Goal: Transaction & Acquisition: Purchase product/service

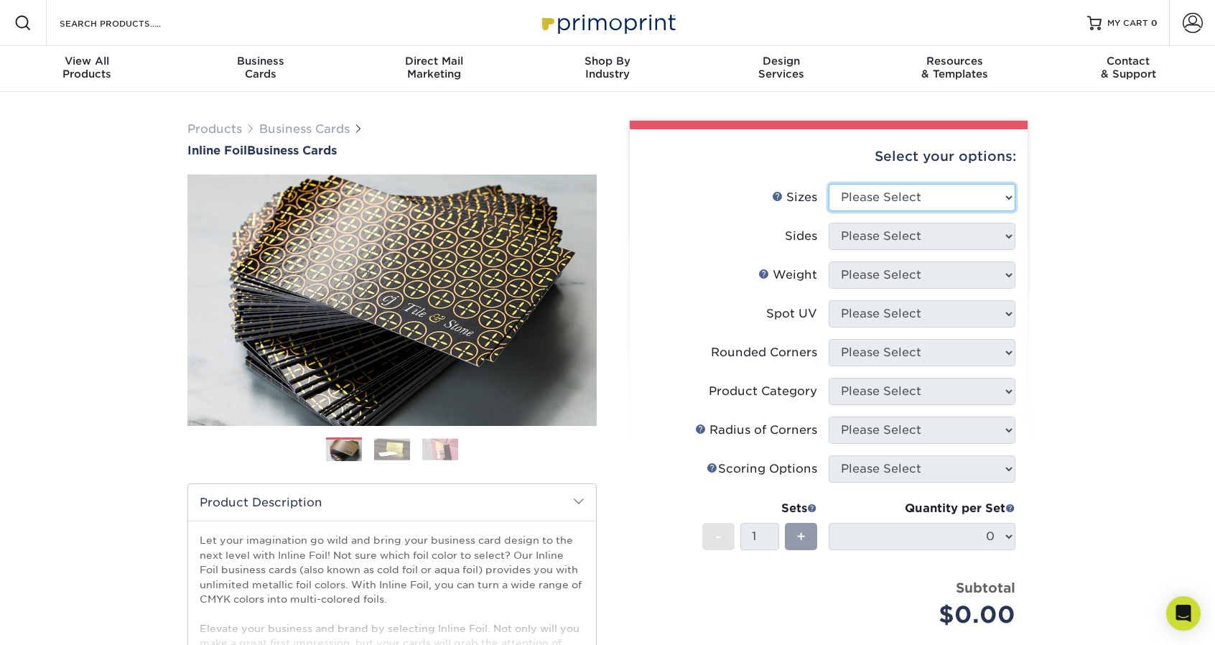
click at [875, 195] on select "Please Select 1.5" x 3.5" - Mini 1.75" x 3.5" - Mini 2" x 2" - Square 2" x 3" -…" at bounding box center [922, 197] width 187 height 27
select select "2.00x3.50"
click at [829, 184] on select "Please Select 1.5" x 3.5" - Mini 1.75" x 3.5" - Mini 2" x 2" - Square 2" x 3" -…" at bounding box center [922, 197] width 187 height 27
click at [850, 242] on select "Please Select Print Both Sides - Foil Back Only Print Both Sides - Foil Both Si…" at bounding box center [922, 236] width 187 height 27
select select "a75ac2f1-9911-48d6-841d-245b5ac08f27"
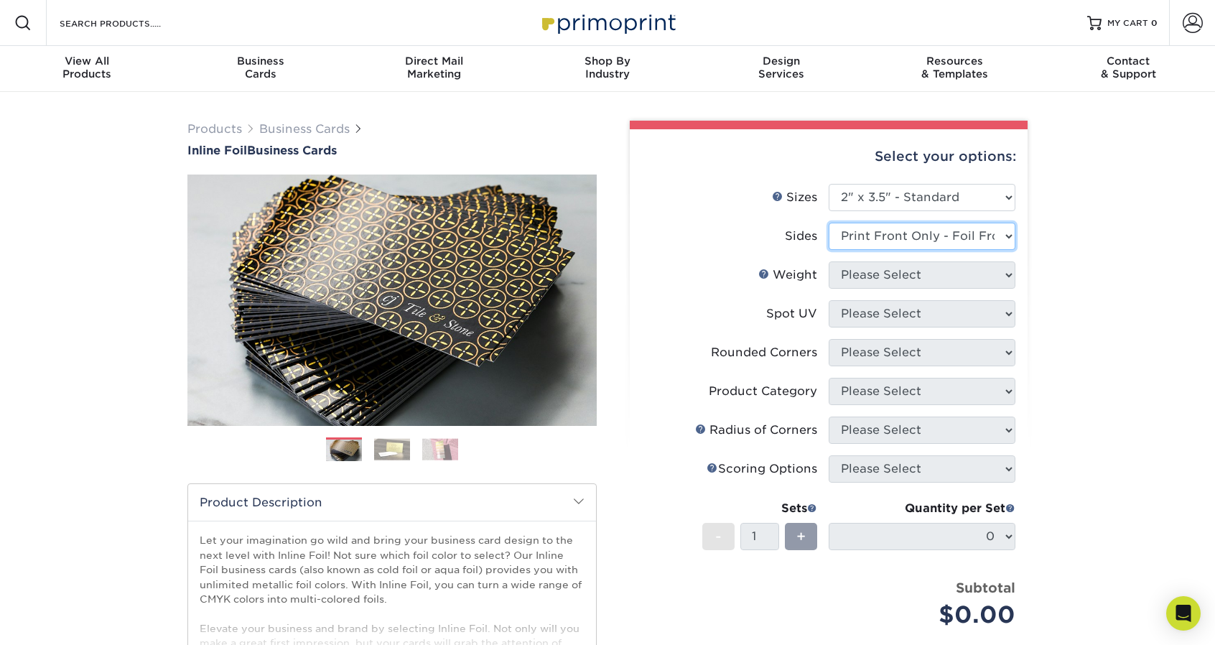
click at [829, 223] on select "Please Select Print Both Sides - Foil Back Only Print Both Sides - Foil Both Si…" at bounding box center [922, 236] width 187 height 27
click at [888, 274] on select "Please Select 16PT" at bounding box center [922, 274] width 187 height 27
select select "16PT"
click at [829, 261] on select "Please Select 16PT" at bounding box center [922, 274] width 187 height 27
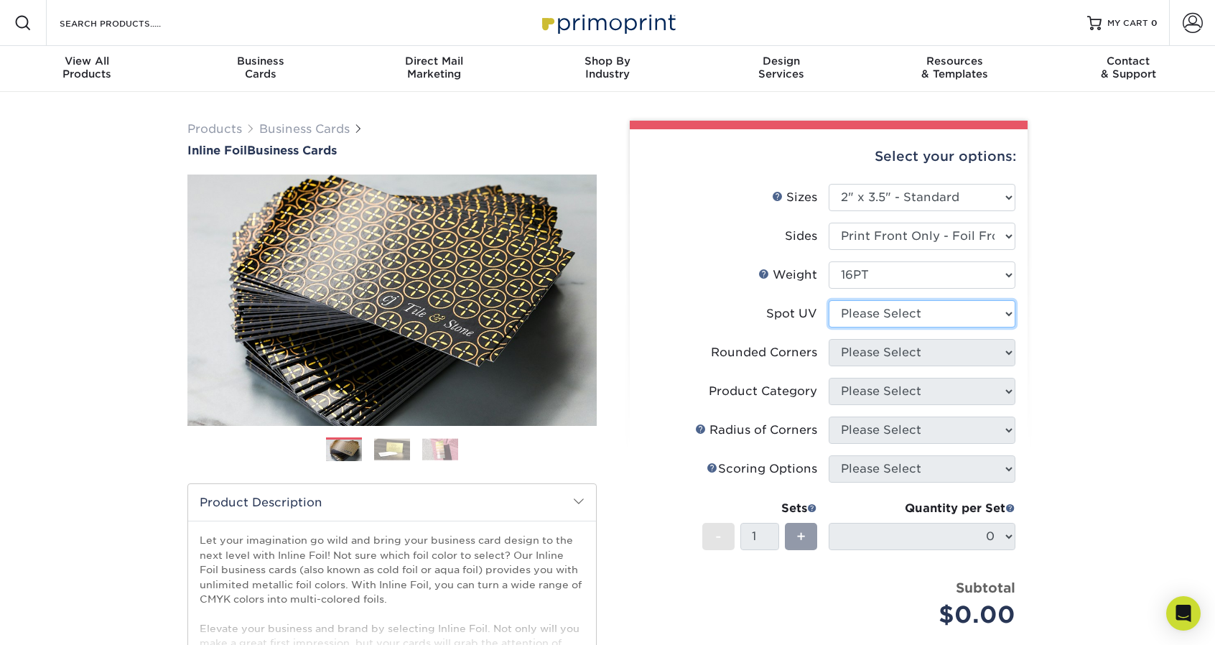
click at [865, 314] on select "Please Select No Spot UV Front Only Back Only" at bounding box center [922, 313] width 187 height 27
select select "1"
click at [829, 300] on select "Please Select No Spot UV Front Only Back Only" at bounding box center [922, 313] width 187 height 27
click at [847, 358] on select "Please Select Yes - Round 2 Corners Yes - Round 4 Corners No" at bounding box center [922, 352] width 187 height 27
select select "0"
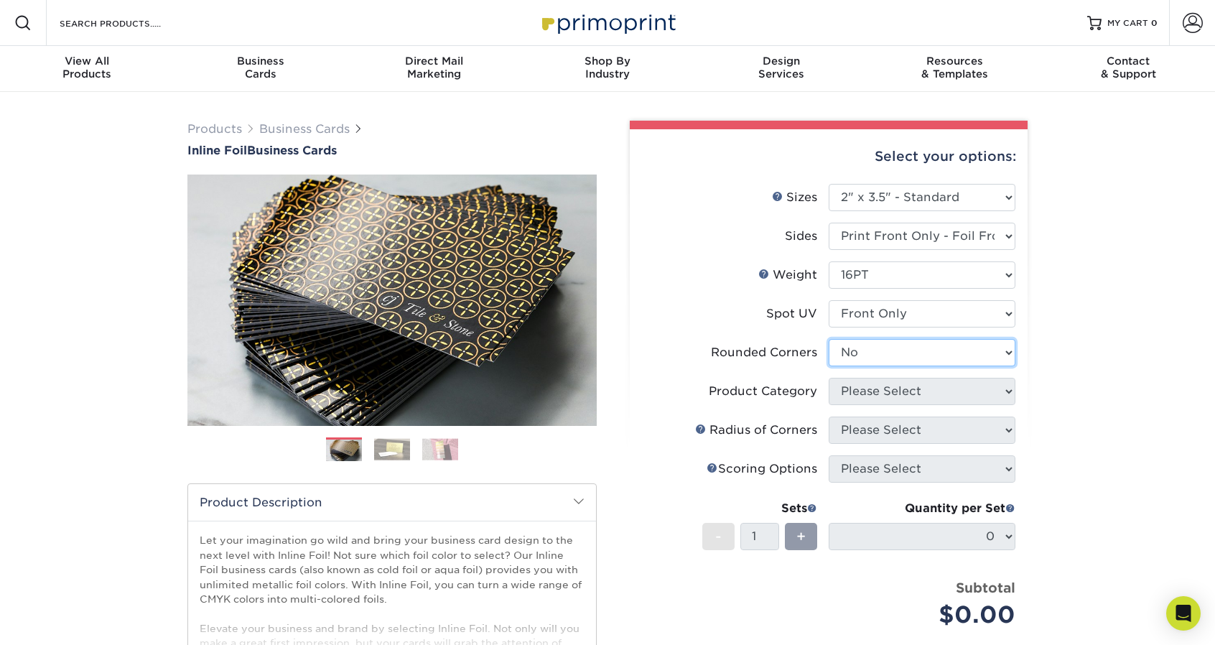
click at [829, 339] on select "Please Select Yes - Round 2 Corners Yes - Round 4 Corners No" at bounding box center [922, 352] width 187 height 27
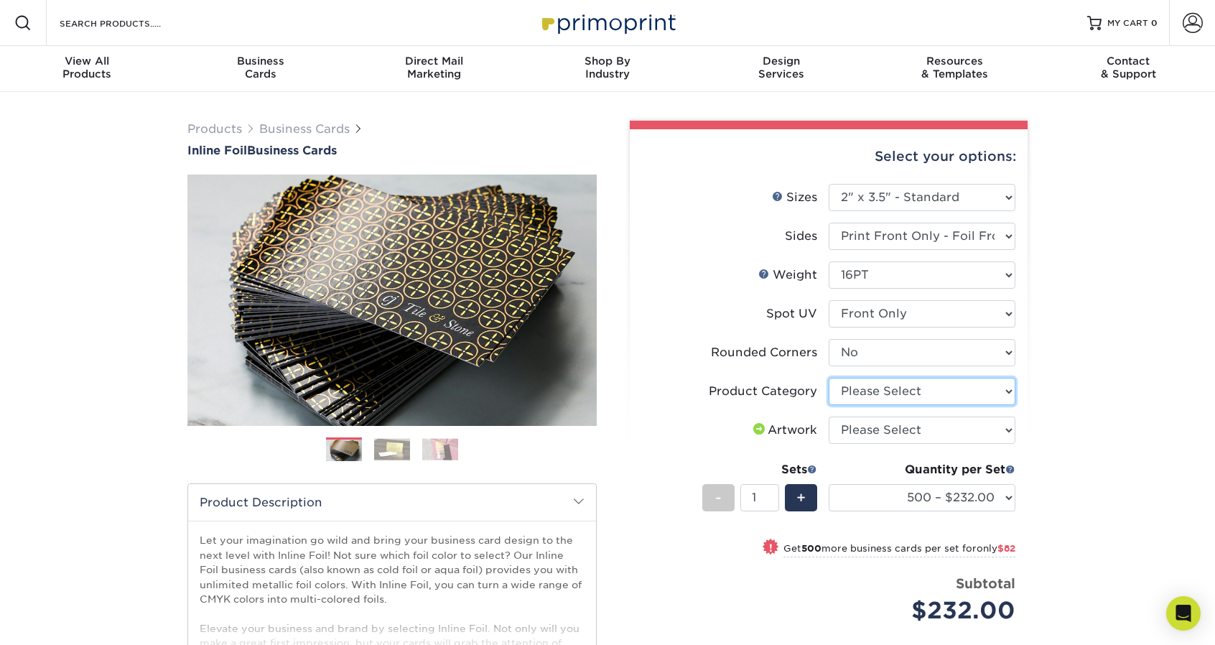
click at [882, 387] on select "Please Select Business Cards" at bounding box center [922, 391] width 187 height 27
select select "3b5148f1-0588-4f88-a218-97bcfdce65c1"
click at [829, 378] on select "Please Select Business Cards" at bounding box center [922, 391] width 187 height 27
click at [865, 427] on select "Please Select I will upload files I need a design - $100" at bounding box center [922, 430] width 187 height 27
select select "upload"
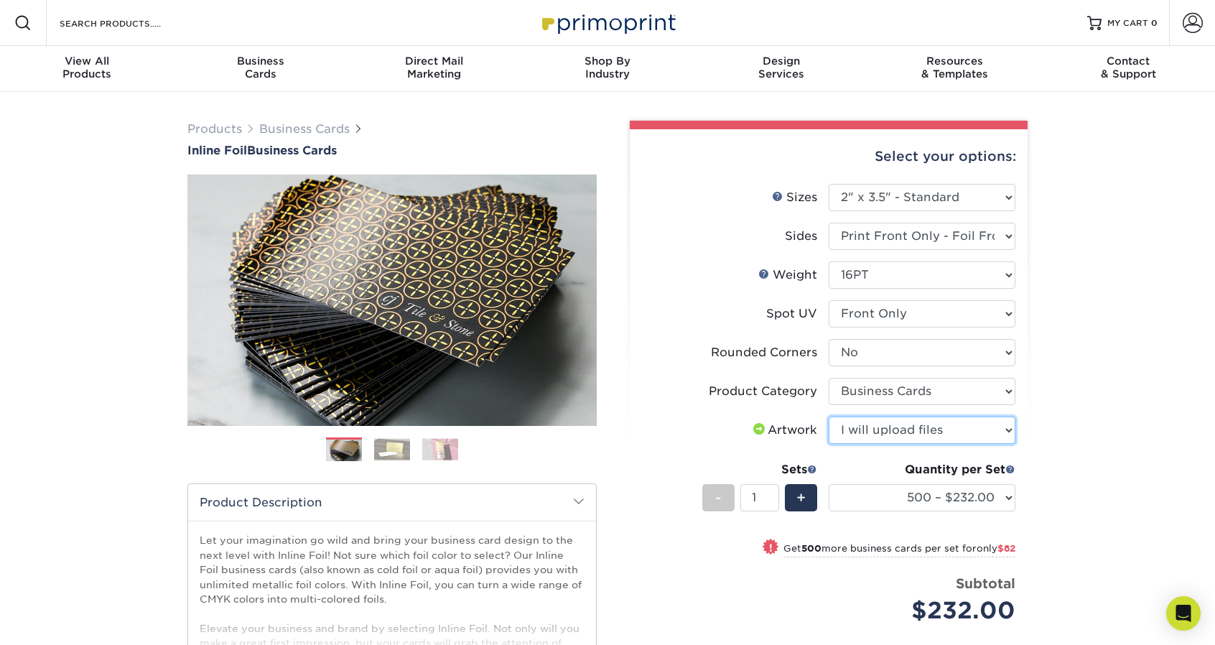
click at [829, 417] on select "Please Select I will upload files I need a design - $100" at bounding box center [922, 430] width 187 height 27
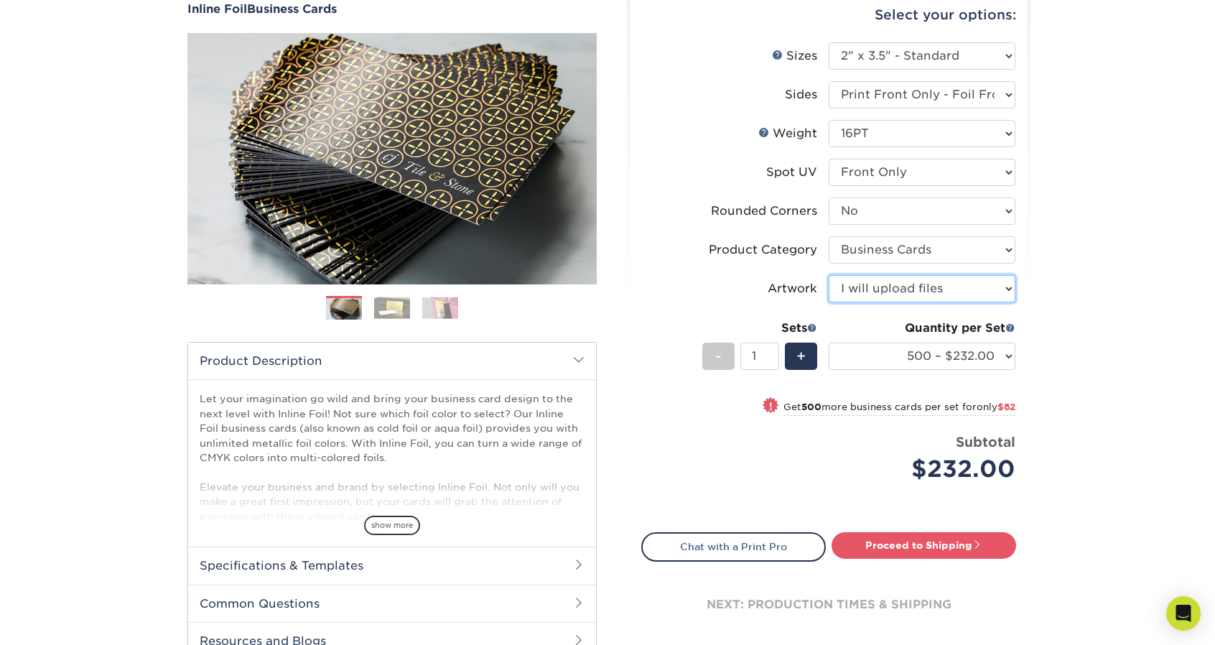
scroll to position [144, 0]
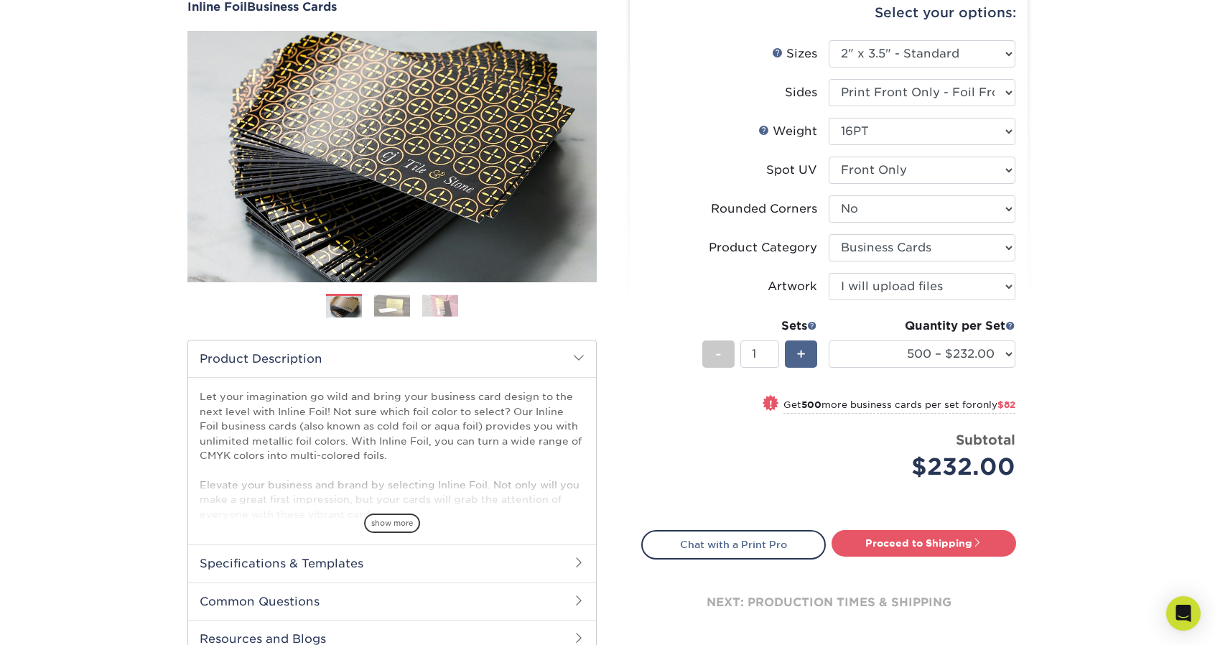
click at [794, 351] on div "+" at bounding box center [801, 353] width 32 height 27
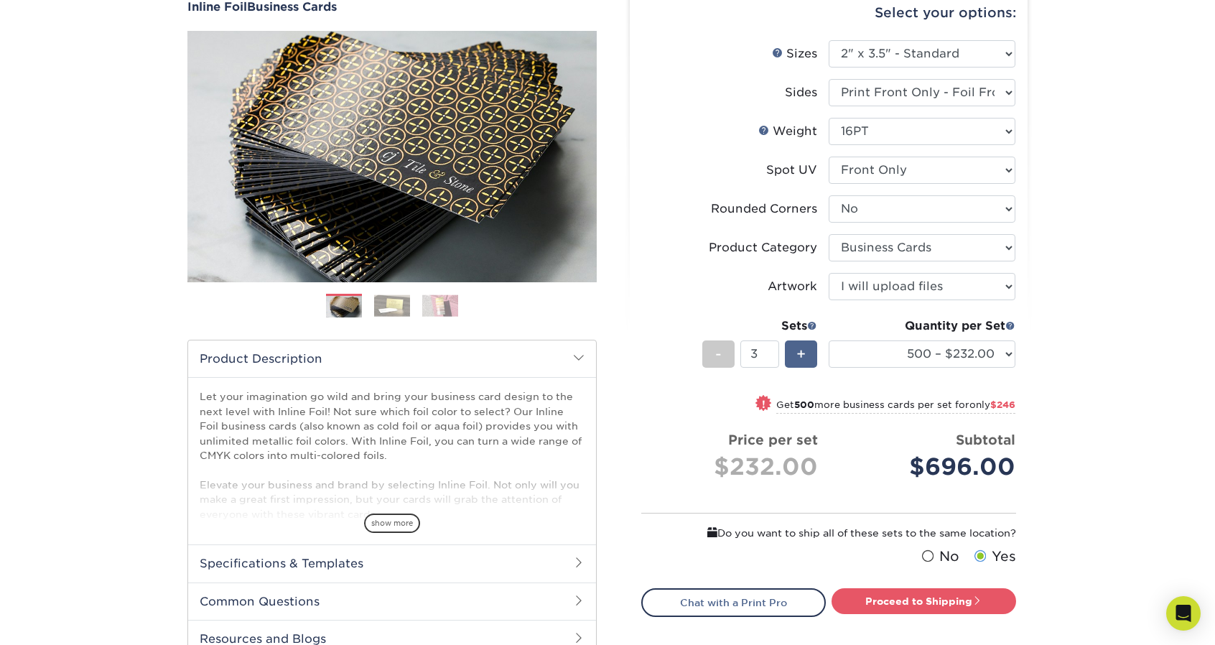
click at [794, 351] on div "+" at bounding box center [801, 353] width 32 height 27
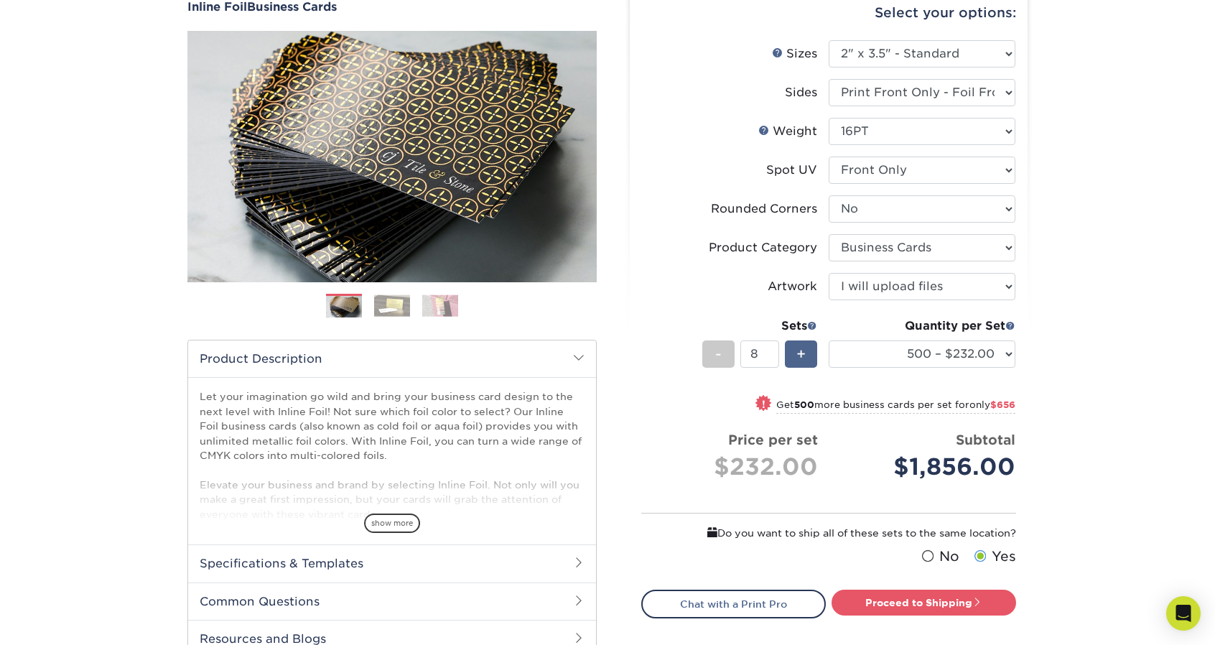
click at [794, 351] on div "+" at bounding box center [801, 353] width 32 height 27
type input "10"
click at [905, 604] on link "Proceed to Shipping" at bounding box center [924, 603] width 185 height 26
type input "Set 1"
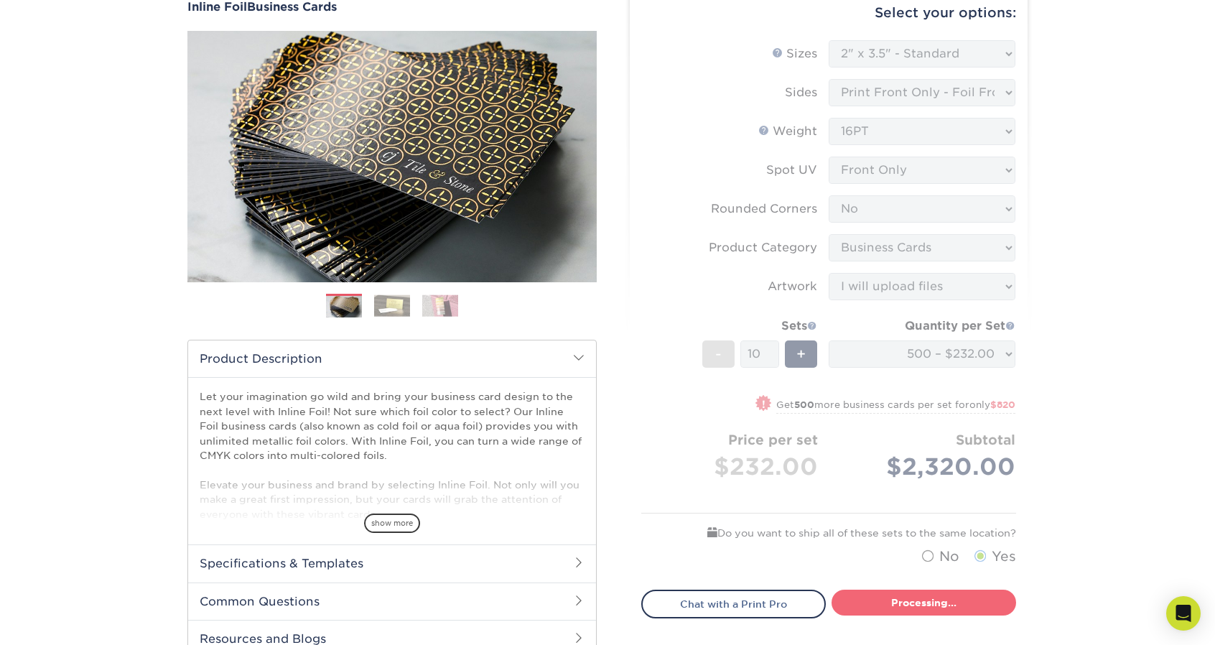
select select "ff3902b1-2b63-425e-ac4b-7afd8e130052"
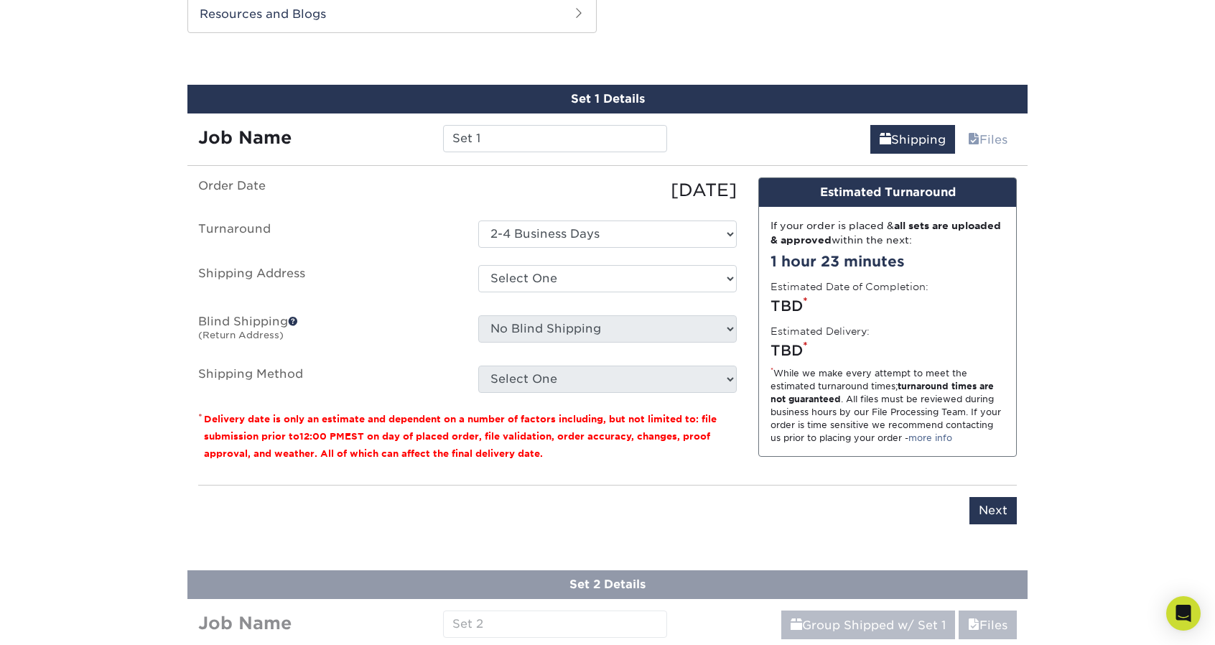
scroll to position [771, 0]
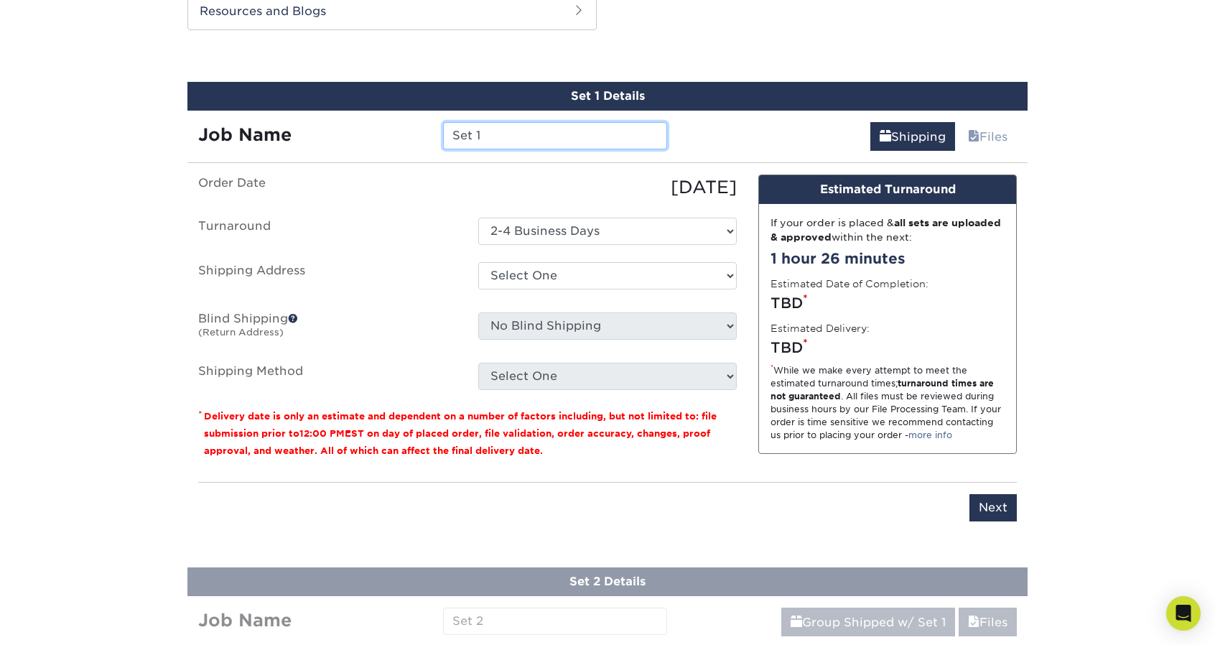
drag, startPoint x: 521, startPoint y: 127, endPoint x: 401, endPoint y: 127, distance: 119.9
click at [401, 127] on div "Job Name Set 1" at bounding box center [432, 135] width 491 height 27
type input "E"
type input "B"
type input "Fractal Cards 100625"
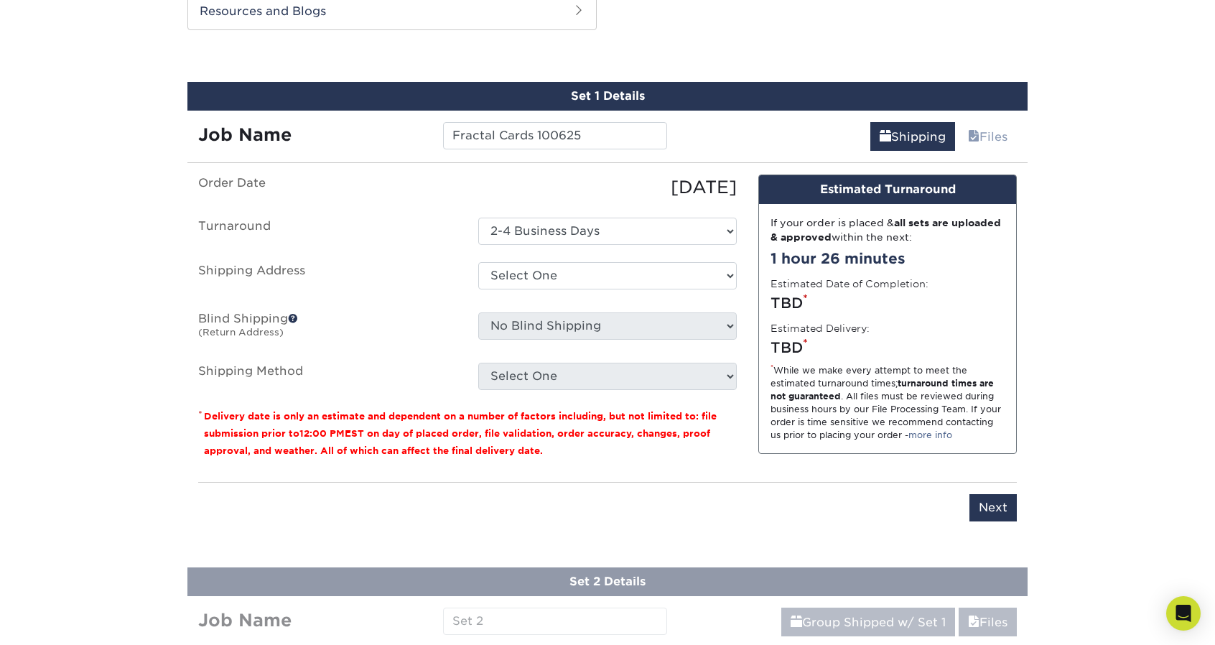
click at [548, 287] on div "Select One + Add New Address - Login" at bounding box center [608, 278] width 280 height 33
click at [538, 268] on select "Select One + Add New Address - Login" at bounding box center [607, 275] width 259 height 27
click at [478, 289] on select "Select One + Add New Address - Login" at bounding box center [607, 275] width 259 height 27
select select "-1"
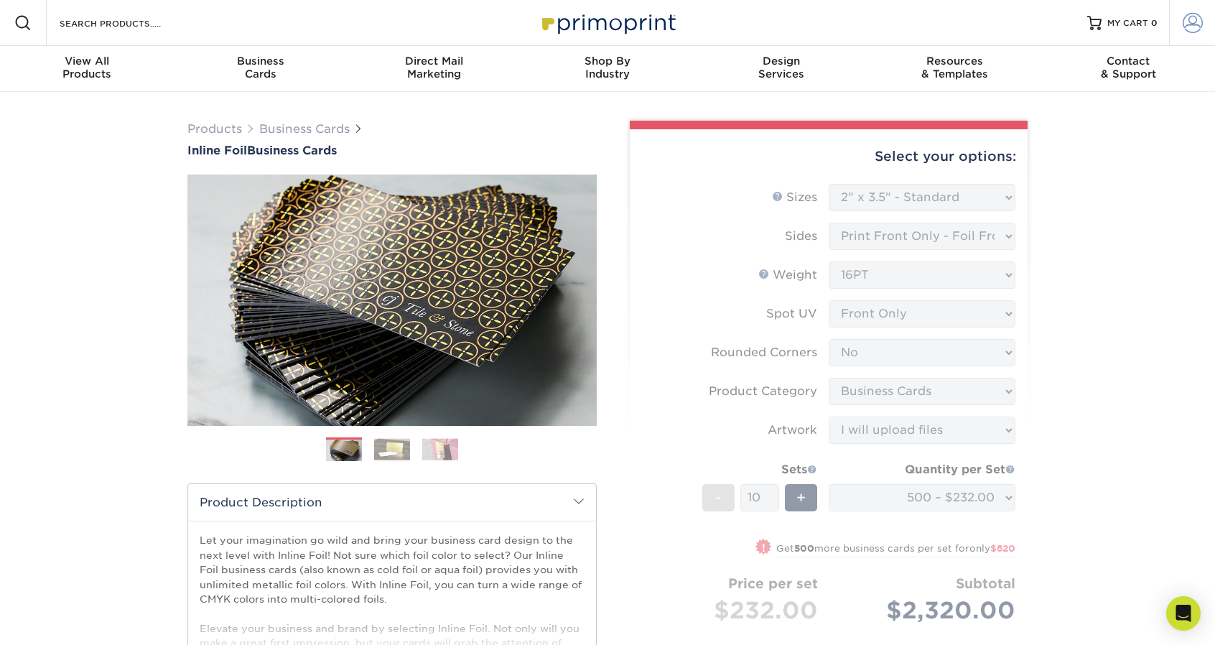
click at [1191, 18] on span at bounding box center [1193, 23] width 20 height 20
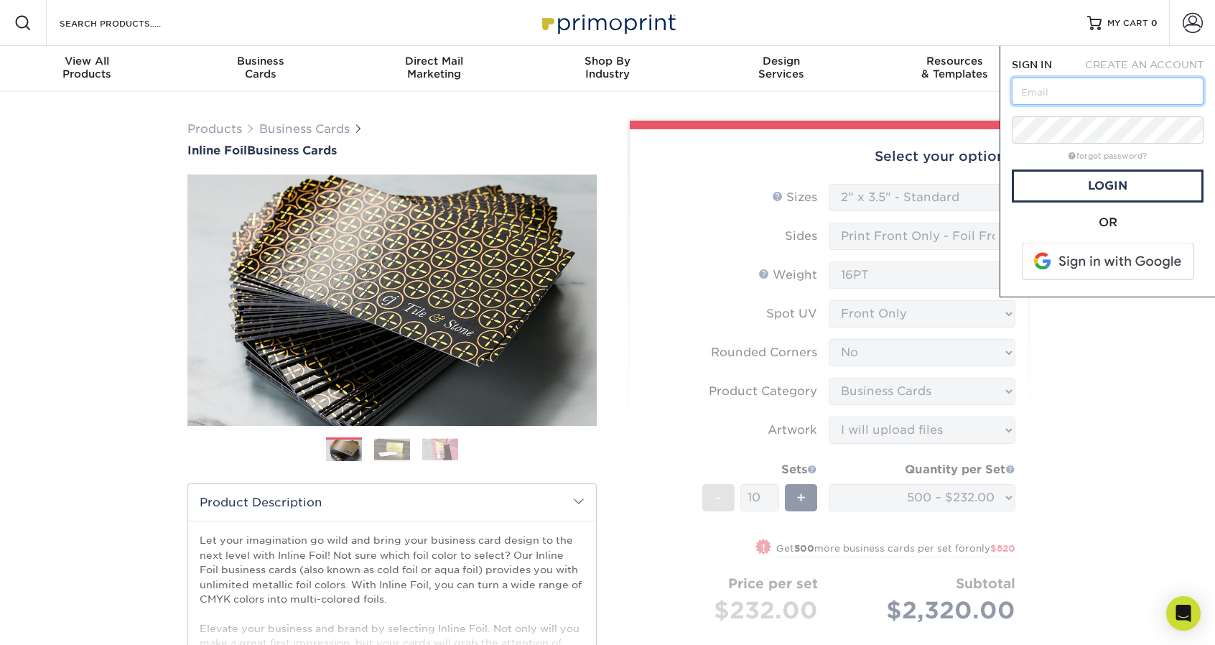
click at [1059, 88] on input "text" at bounding box center [1108, 91] width 192 height 27
type input "[PERSON_NAME][EMAIL_ADDRESS][DOMAIN_NAME]"
click at [1115, 182] on link "Login" at bounding box center [1108, 185] width 192 height 33
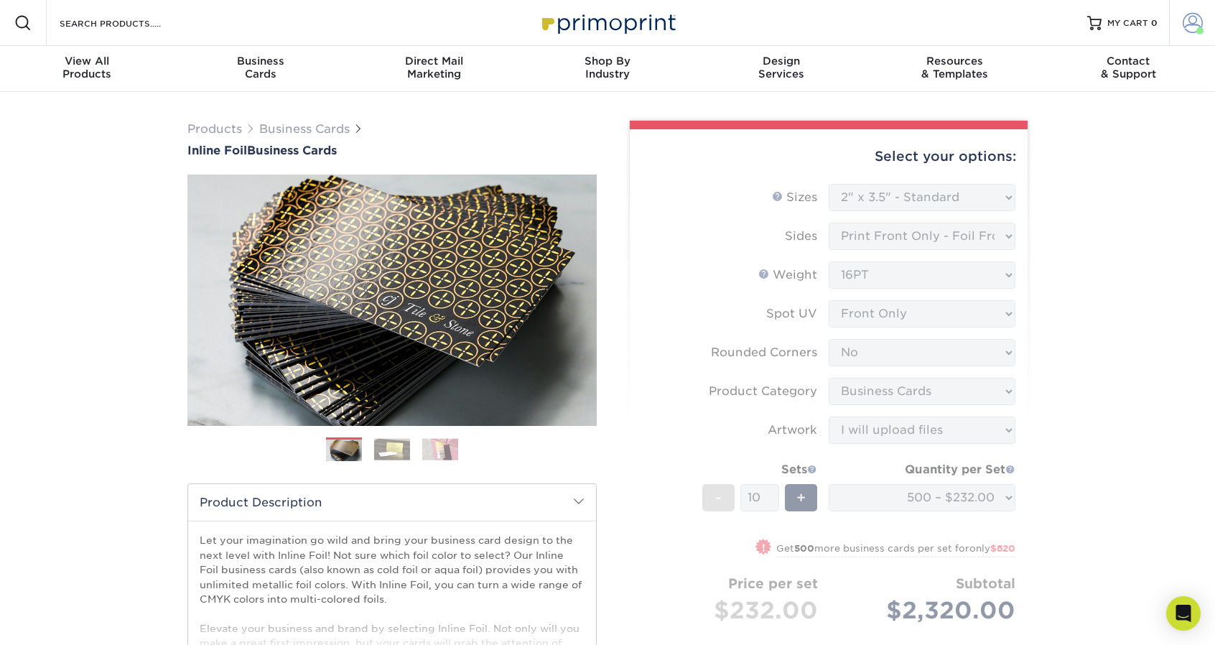
click at [1203, 21] on link "Account" at bounding box center [1192, 23] width 46 height 46
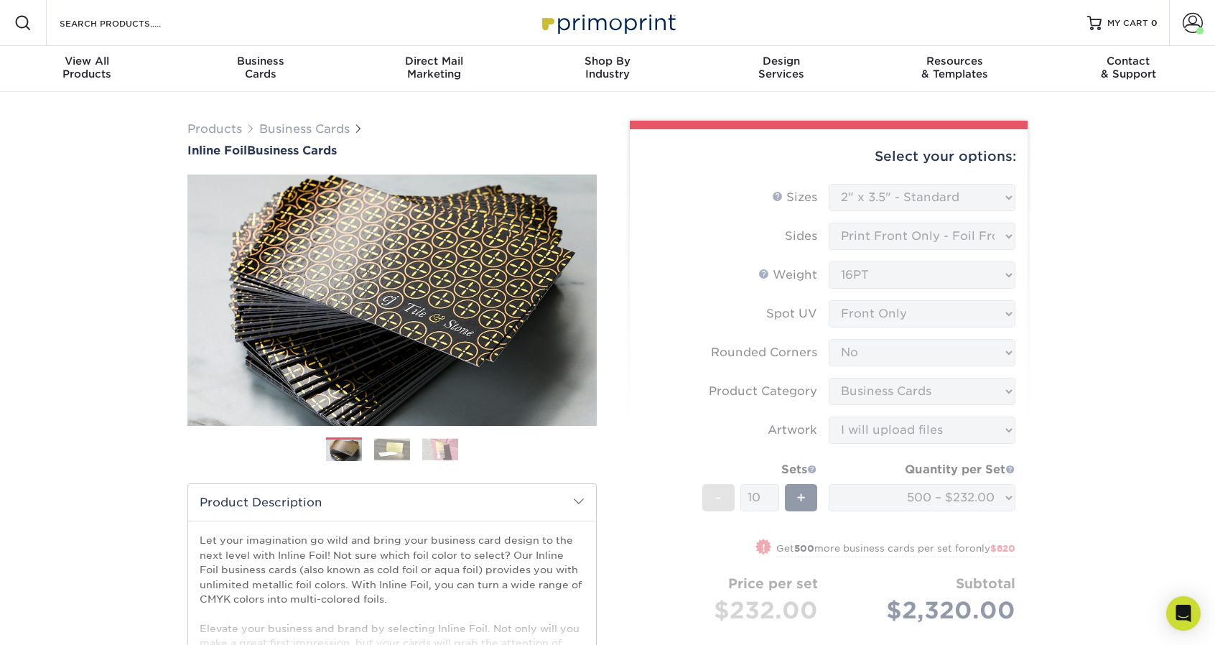
click at [1013, 181] on div "Select your options:" at bounding box center [828, 156] width 375 height 55
click at [903, 192] on form "Sizes Help Sizes Please Select 1.5" x 3.5" - Mini 1.75" x 3.5" - Mini 2" x 2" -…" at bounding box center [828, 450] width 375 height 532
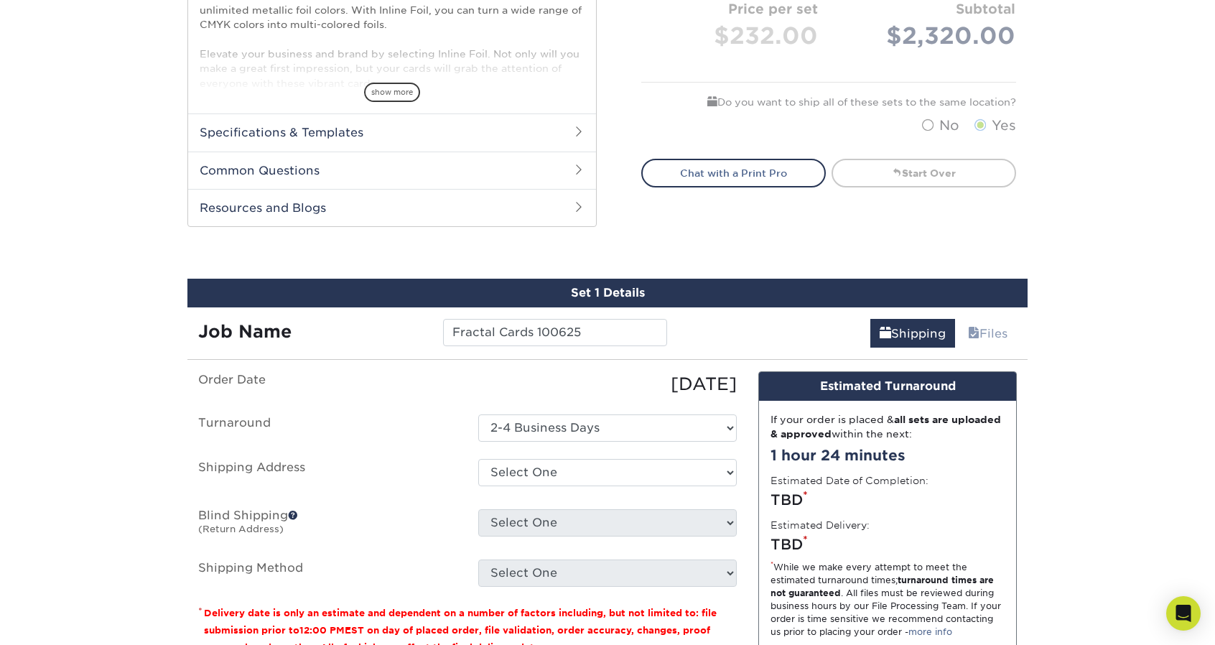
scroll to position [718, 0]
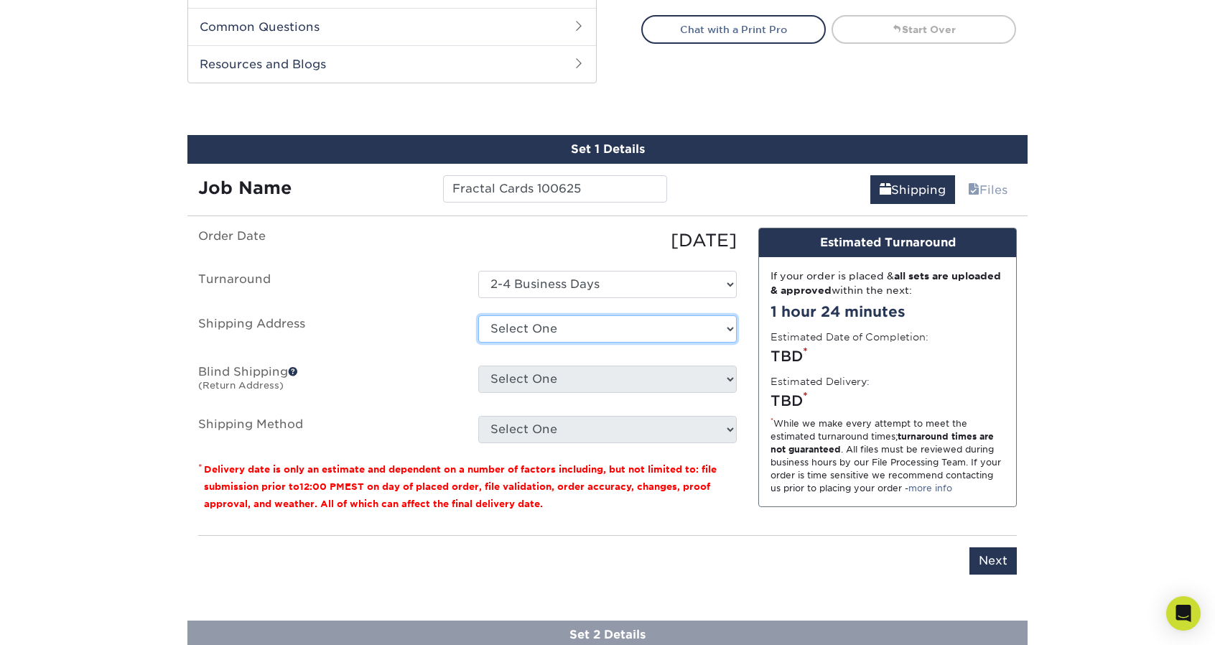
click at [599, 322] on select "Select One [STREET_ADDRESS][GEOGRAPHIC_DATA][STREET_ADDRESS][STREET_ADDRESS][ST…" at bounding box center [607, 328] width 259 height 27
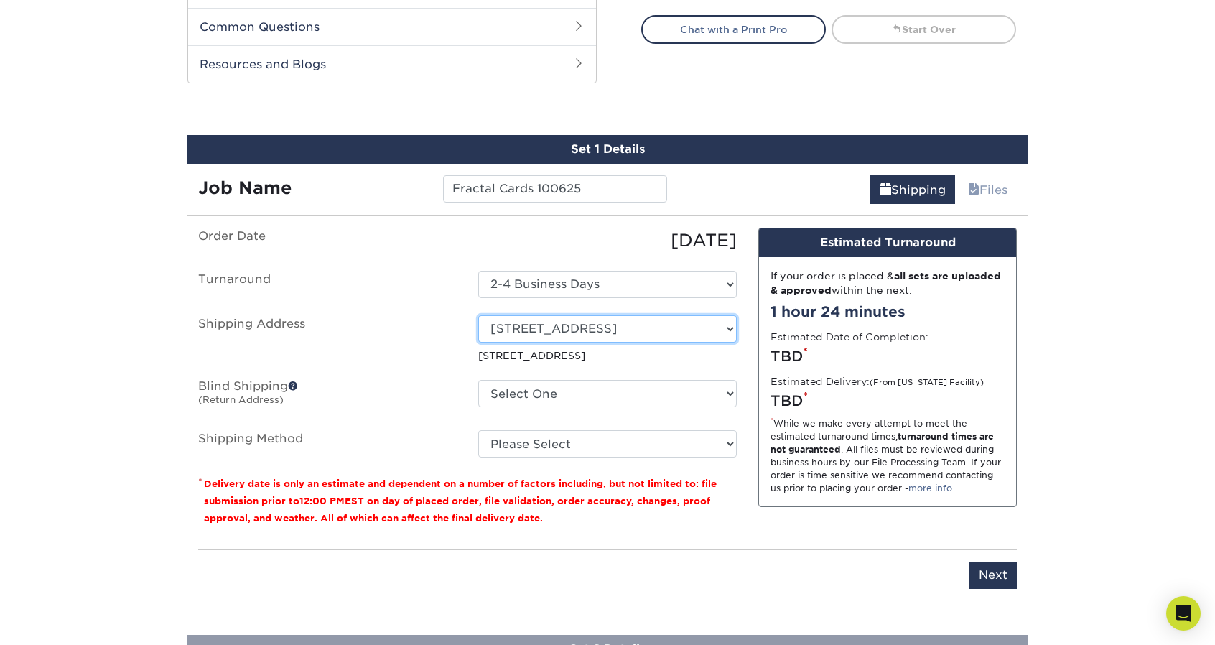
click at [615, 324] on select "Select One [STREET_ADDRESS][GEOGRAPHIC_DATA][STREET_ADDRESS][STREET_ADDRESS][ST…" at bounding box center [607, 328] width 259 height 27
select select "232191"
click at [528, 394] on select "Select One [STREET_ADDRESS][GEOGRAPHIC_DATA][STREET_ADDRESS][STREET_ADDRESS][ST…" at bounding box center [607, 393] width 259 height 27
click at [372, 375] on ul "Order Date [DATE] [GEOGRAPHIC_DATA] Select One 2-4 Business Days Shipping Addre…" at bounding box center [467, 343] width 539 height 230
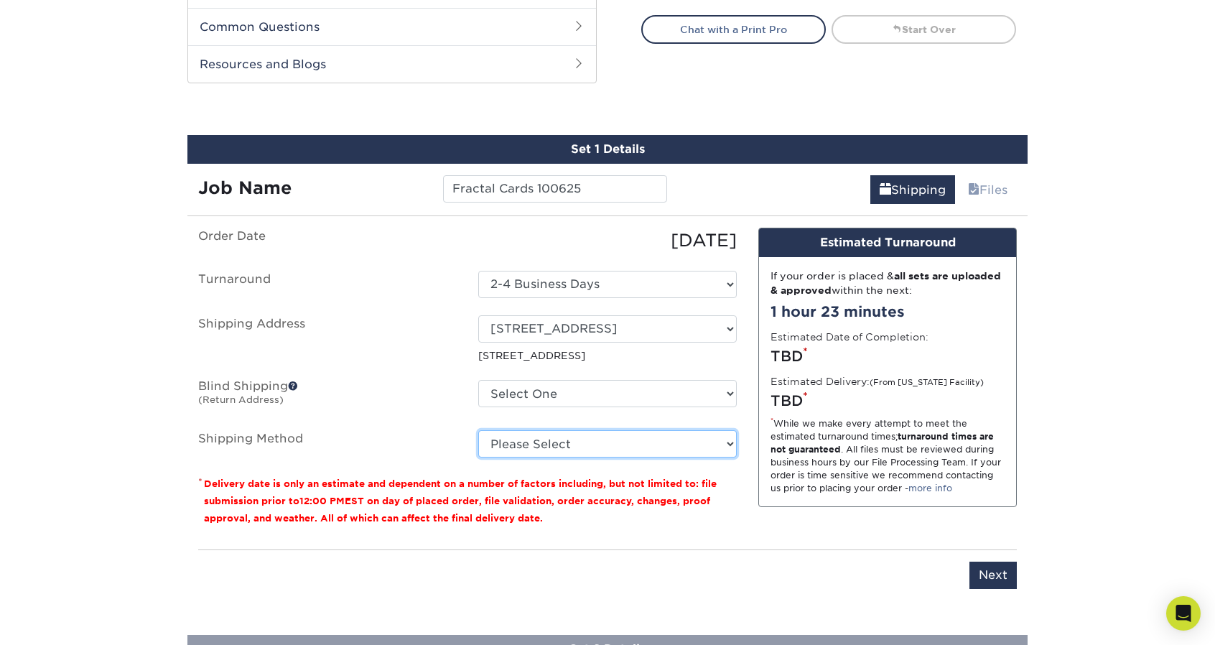
click at [565, 445] on select "Please Select Ground Shipping (+$21.00) 3 Day Shipping Service (+$38.23) 2 Day …" at bounding box center [607, 443] width 259 height 27
select select "03"
click at [478, 430] on select "Please Select Ground Shipping (+$21.00) 3 Day Shipping Service (+$38.23) 2 Day …" at bounding box center [607, 443] width 259 height 27
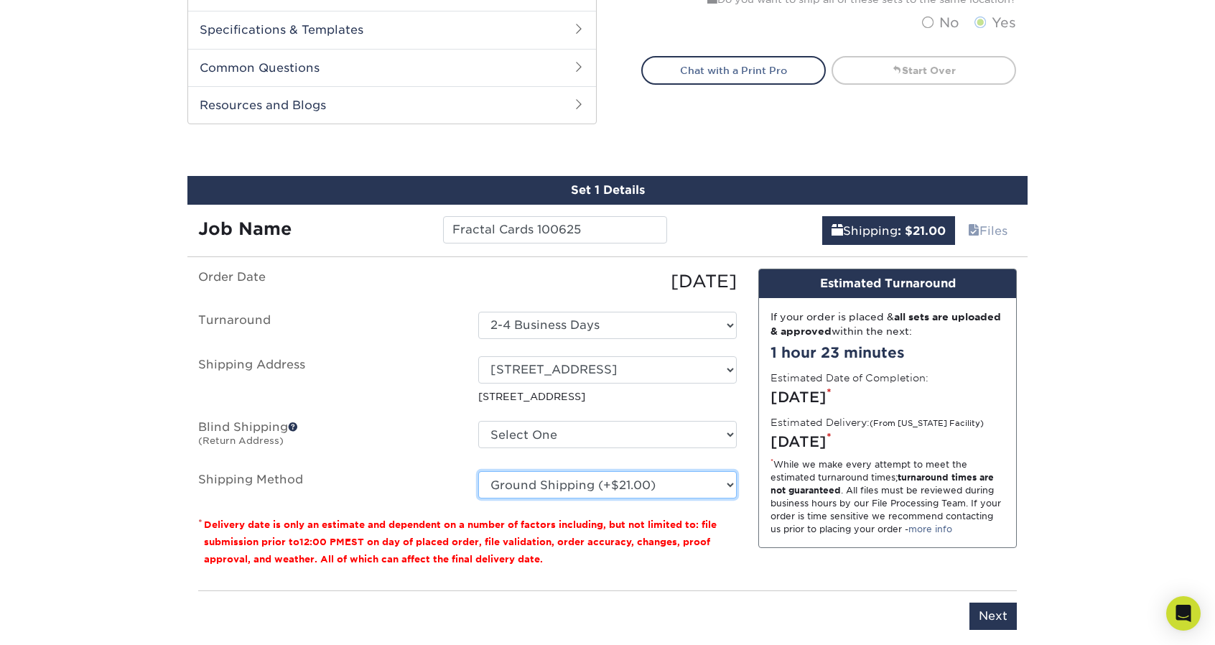
scroll to position [790, 0]
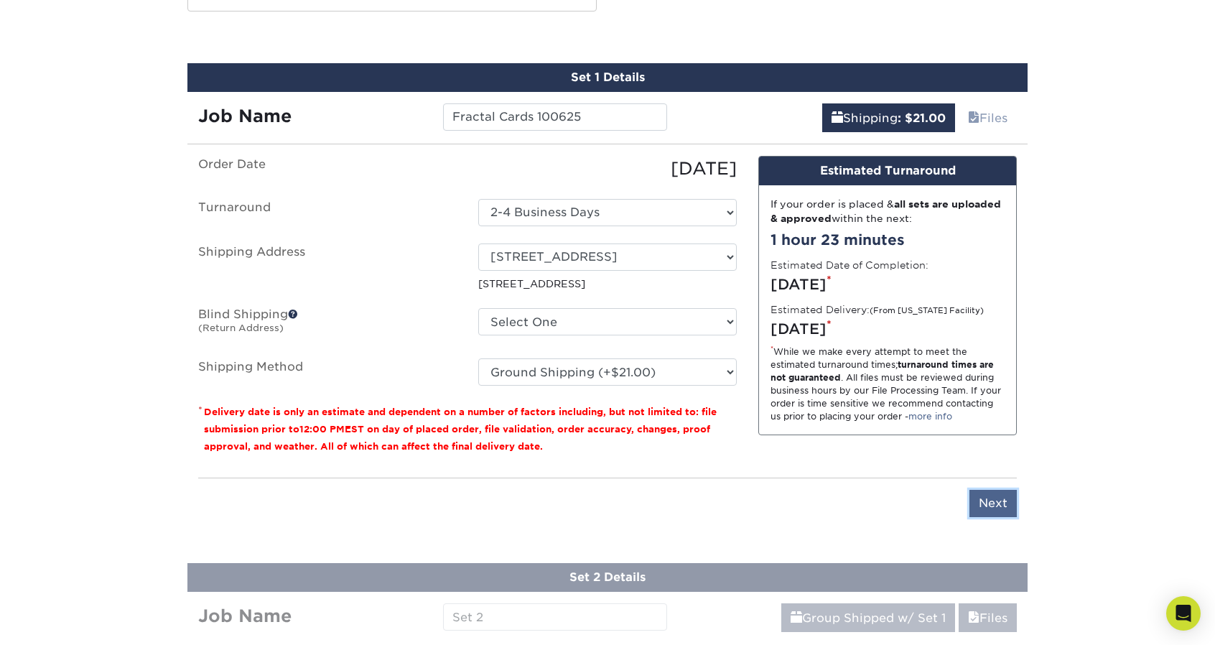
click at [989, 503] on input "Next" at bounding box center [993, 503] width 47 height 27
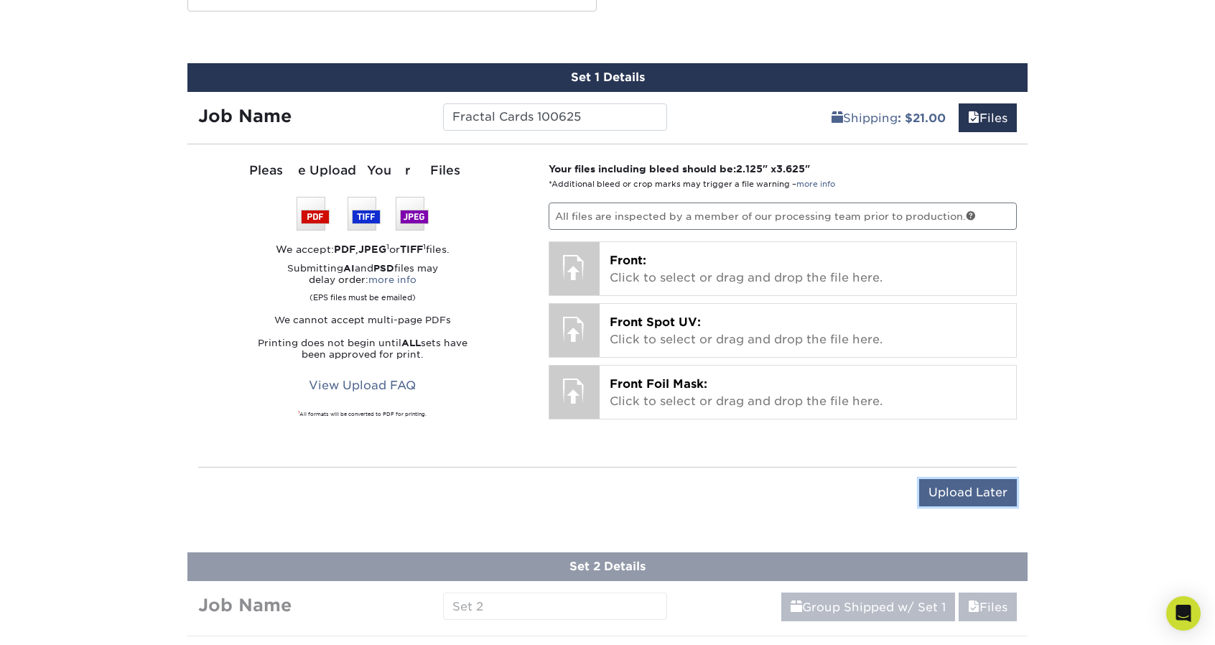
click at [975, 480] on input "Upload Later" at bounding box center [968, 492] width 98 height 27
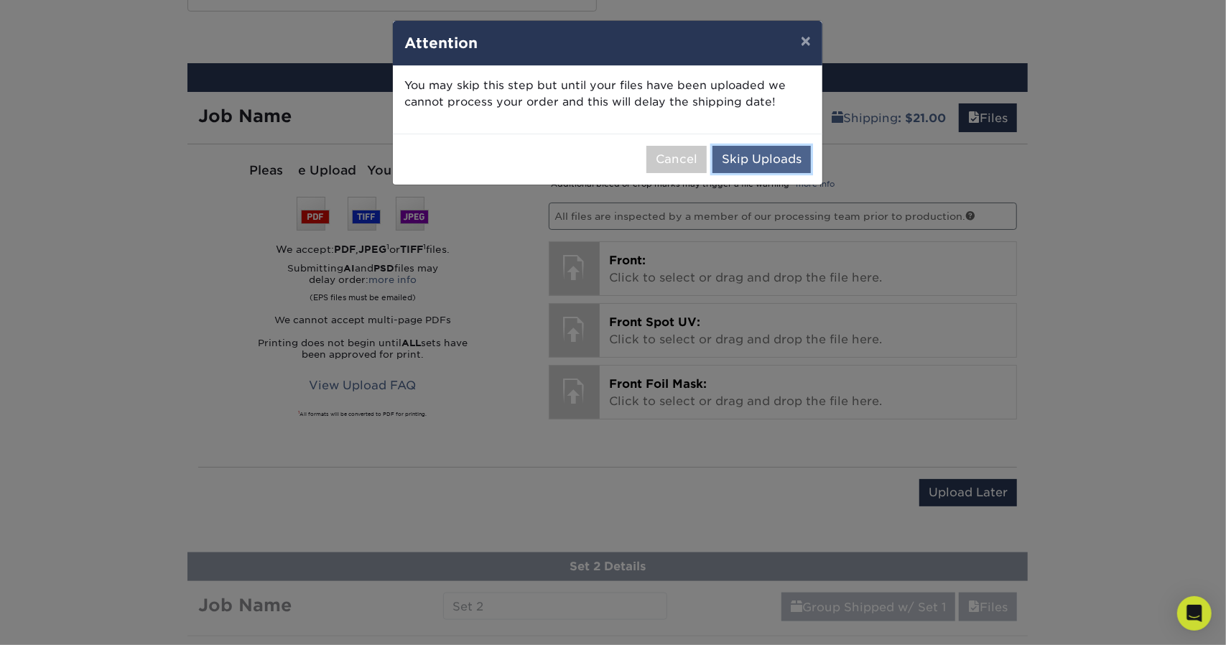
click at [750, 157] on button "Skip Uploads" at bounding box center [761, 159] width 98 height 27
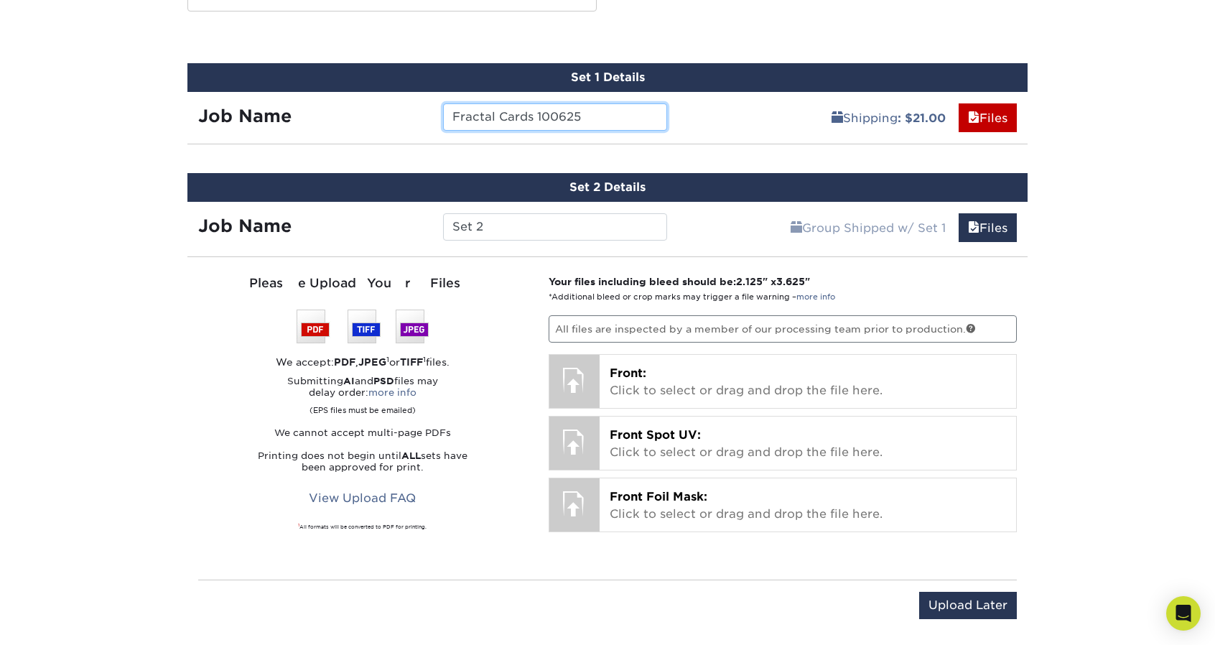
drag, startPoint x: 583, startPoint y: 116, endPoint x: 411, endPoint y: 113, distance: 172.4
click at [411, 113] on div "Job Name Fractal Cards 100625" at bounding box center [432, 116] width 491 height 27
paste input "[PERSON_NAME]"
click at [447, 114] on input "[PERSON_NAME]" at bounding box center [554, 116] width 223 height 27
type input "EMS - [PERSON_NAME]"
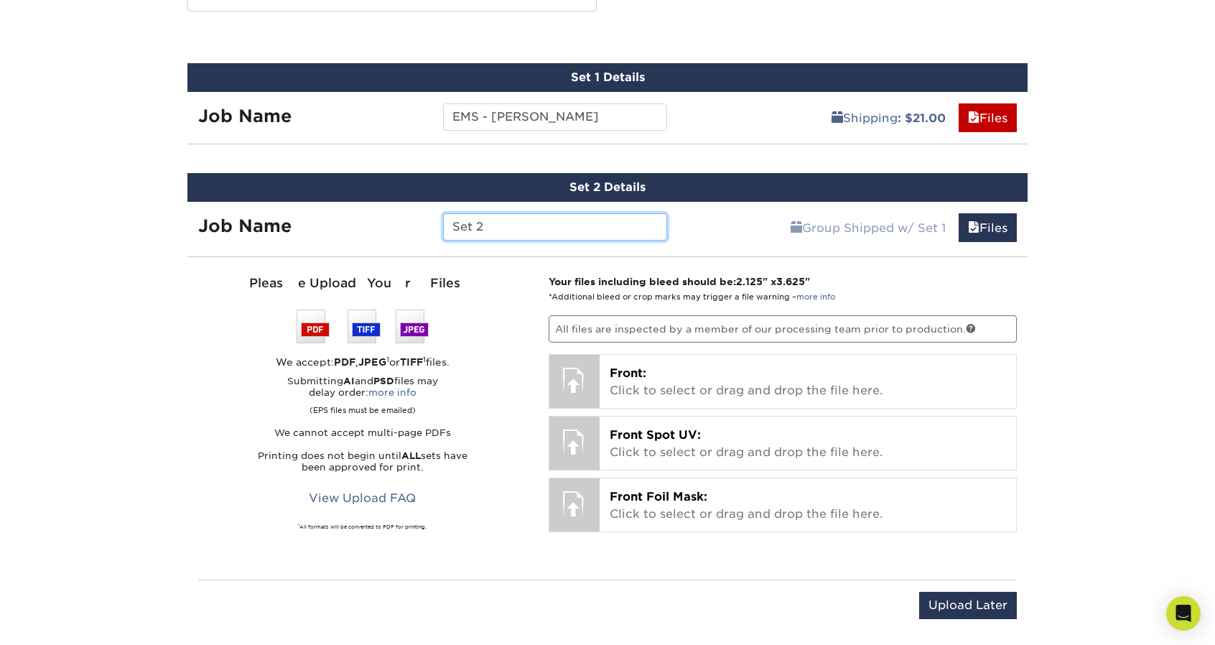
drag, startPoint x: 507, startPoint y: 222, endPoint x: 413, endPoint y: 222, distance: 94.1
click at [414, 220] on div "Job Name Set 2" at bounding box center [432, 226] width 491 height 27
paste input "[PERSON_NAME], P.E., PMP"
drag, startPoint x: 572, startPoint y: 228, endPoint x: 682, endPoint y: 224, distance: 110.7
click at [682, 224] on div "Job Name EMS -[PERSON_NAME], P.E., PMP Group Shipped w/ Set 1 Files Continue" at bounding box center [607, 223] width 840 height 43
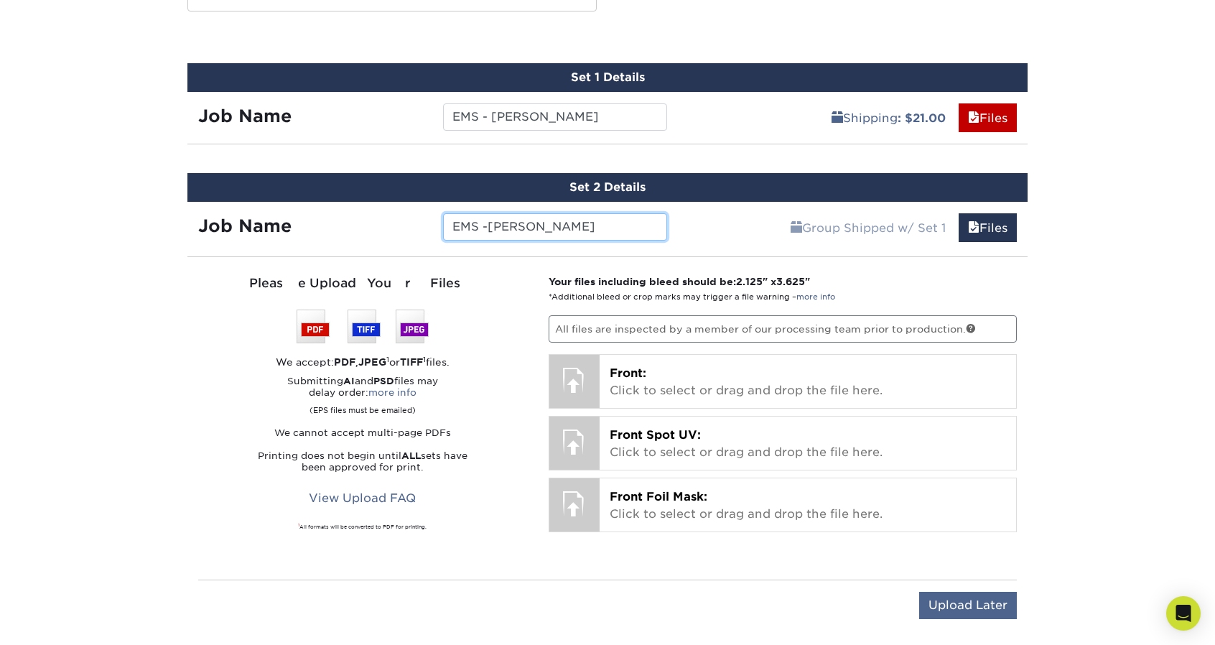
type input "EMS -[PERSON_NAME]"
click at [956, 592] on input "Upload Later" at bounding box center [968, 605] width 98 height 27
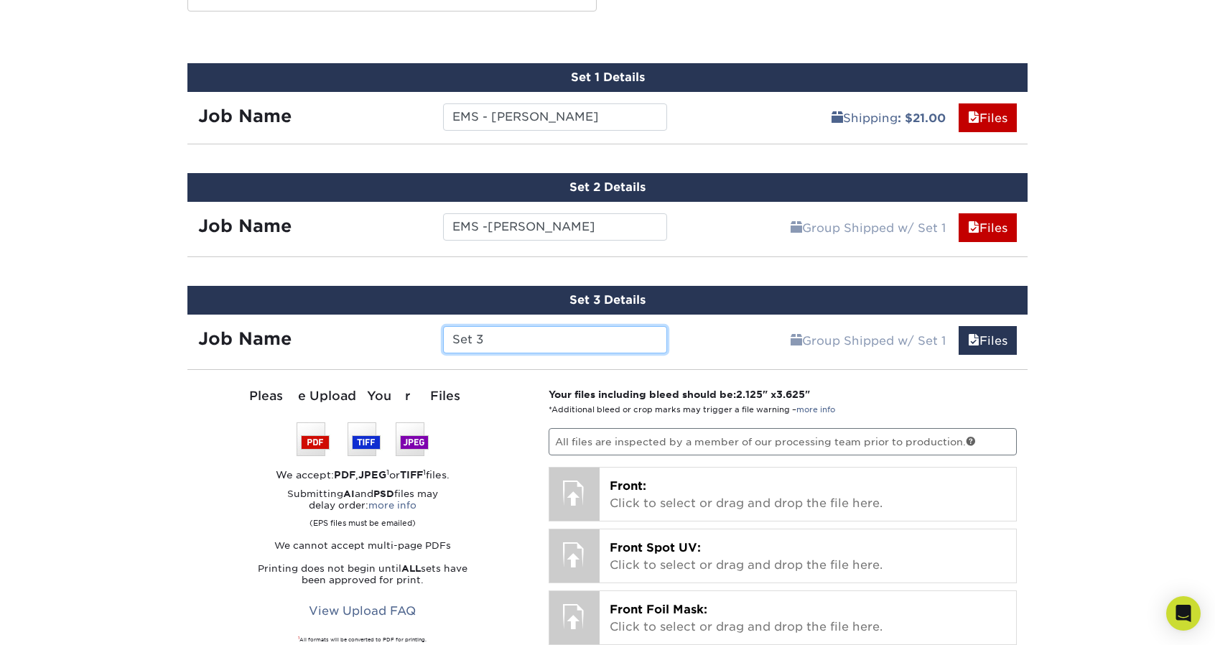
drag, startPoint x: 517, startPoint y: 335, endPoint x: 399, endPoint y: 331, distance: 117.8
click at [405, 335] on div "Job Name Set 3" at bounding box center [432, 339] width 491 height 27
paste input "[PERSON_NAME]"
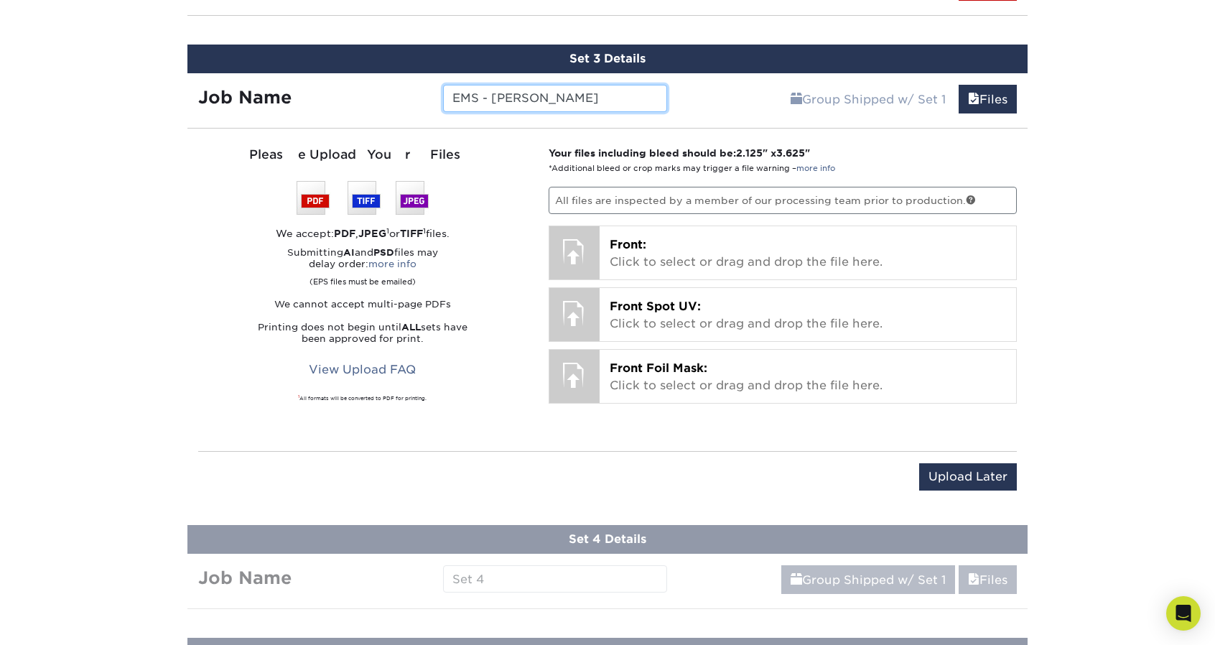
scroll to position [1077, 0]
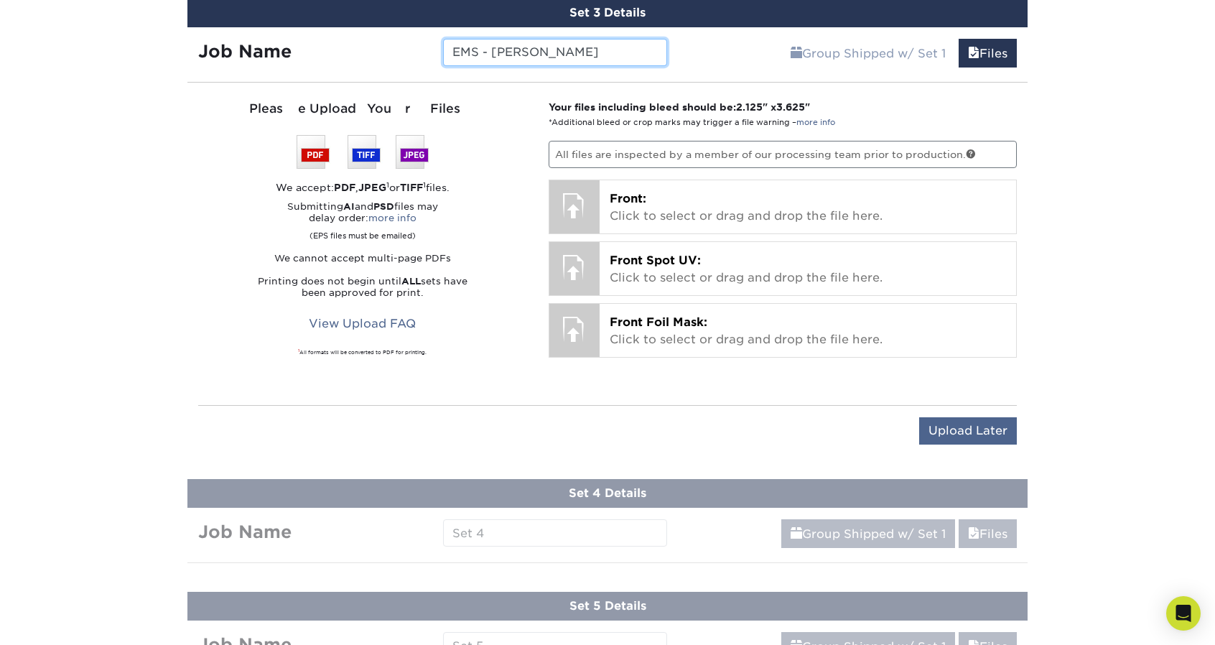
type input "EMS - [PERSON_NAME]"
click at [962, 434] on input "Upload Later" at bounding box center [968, 430] width 98 height 27
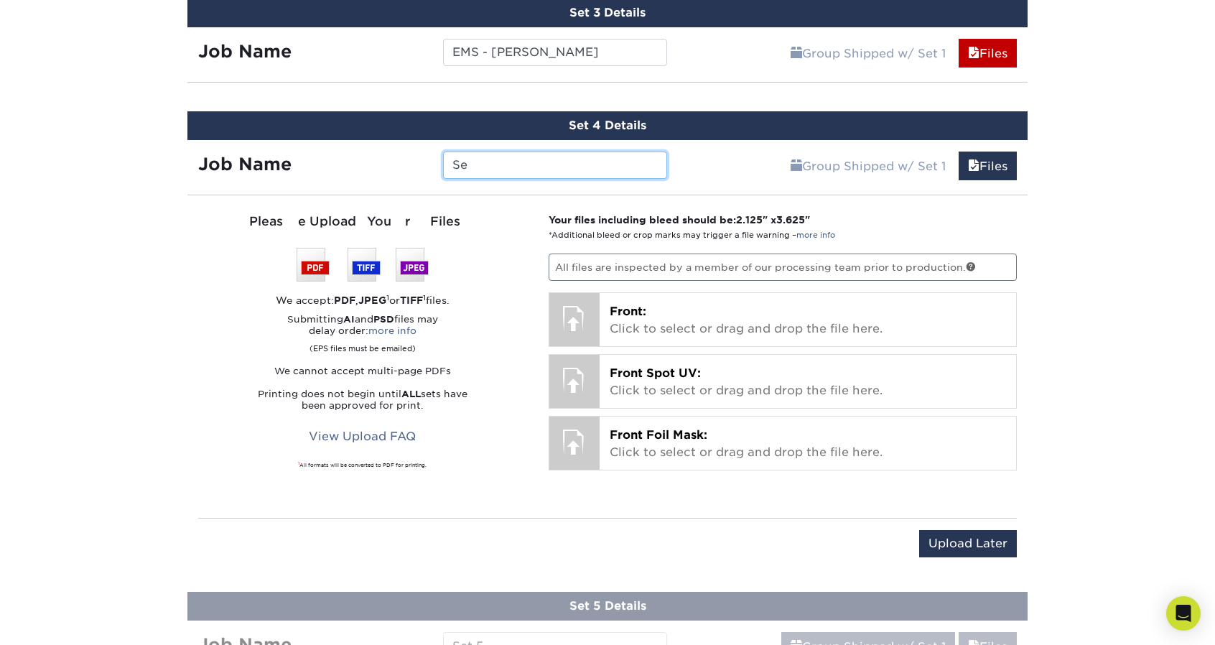
type input "S"
paste input "[PERSON_NAME]"
type input "EMS - [PERSON_NAME]"
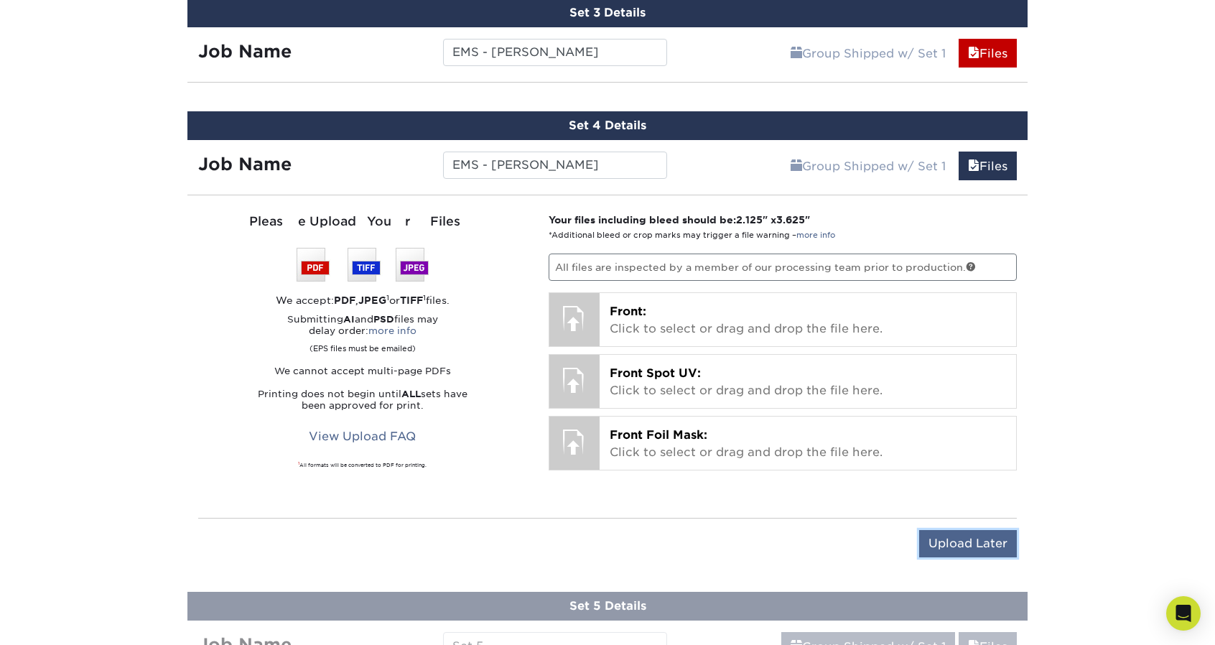
click at [977, 531] on input "Upload Later" at bounding box center [968, 543] width 98 height 27
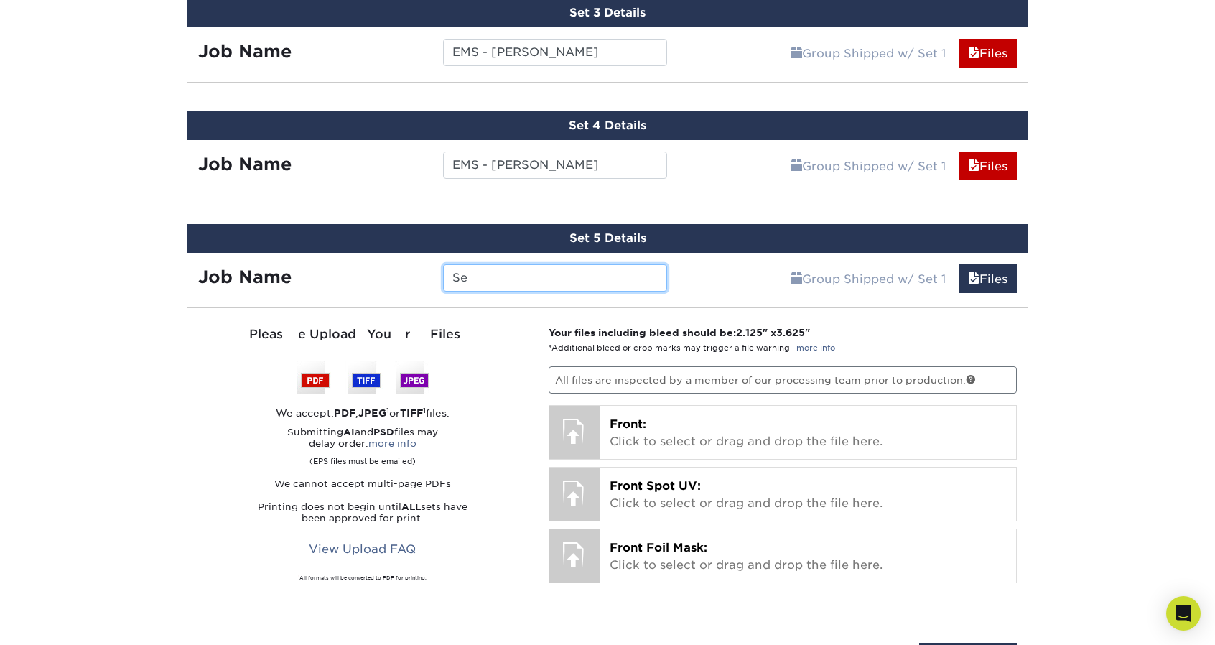
type input "S"
paste input "[PERSON_NAME]"
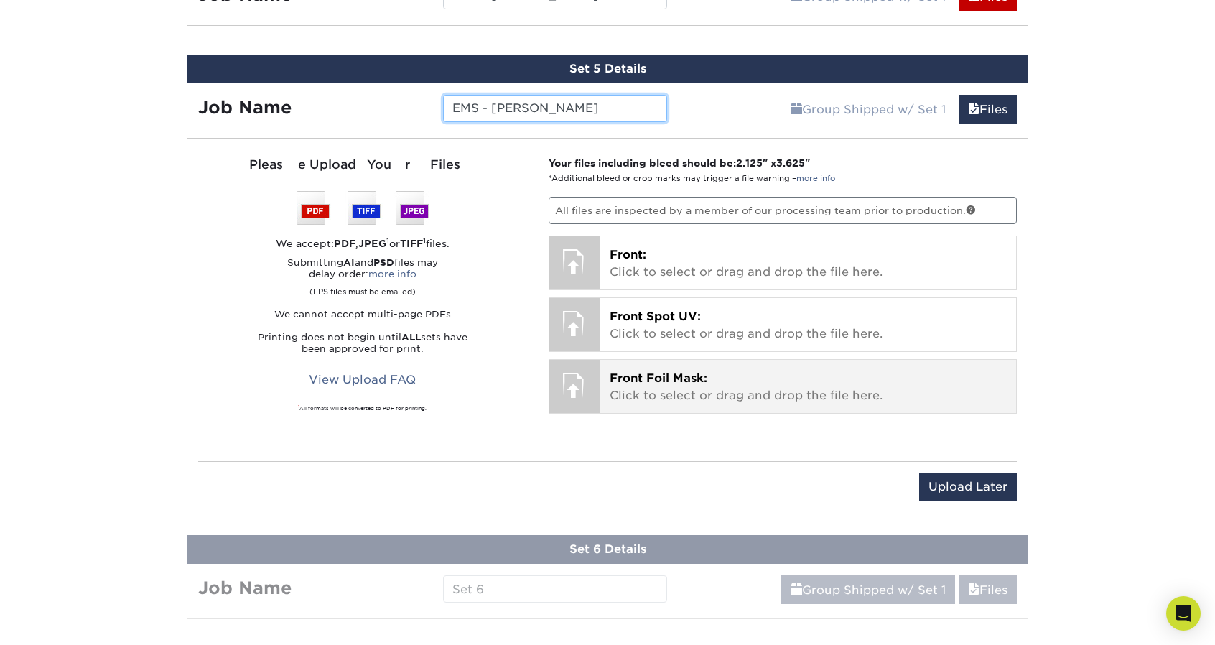
scroll to position [1293, 0]
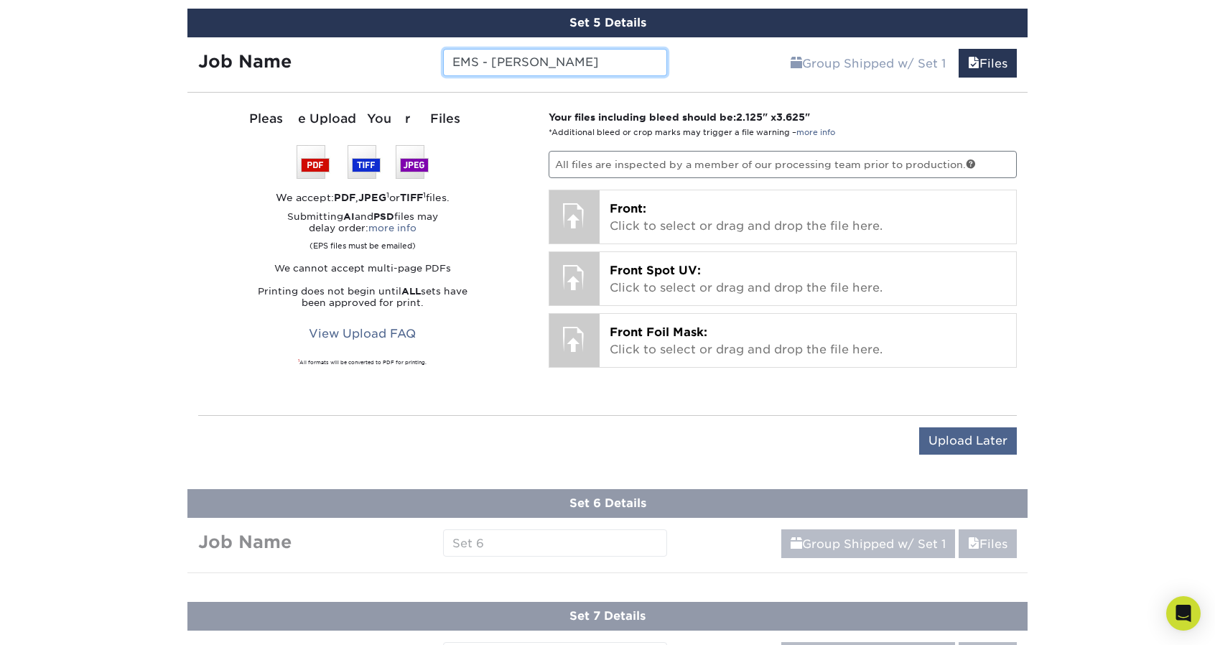
type input "EMS - [PERSON_NAME]"
click at [939, 427] on input "Upload Later" at bounding box center [968, 440] width 98 height 27
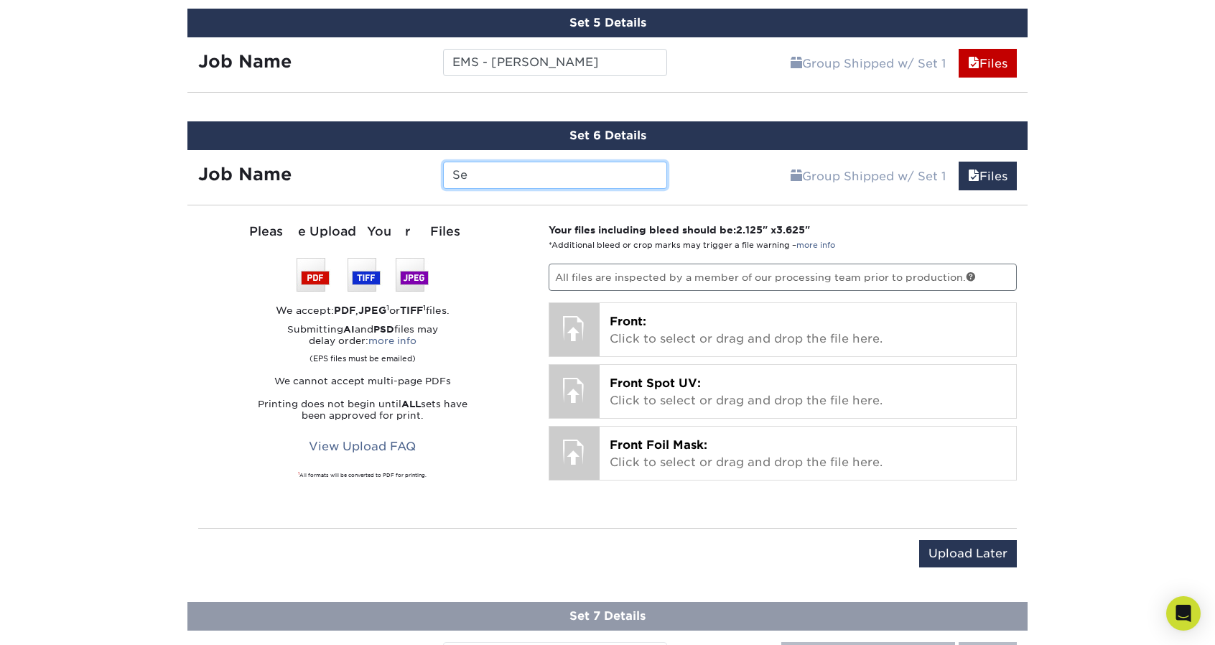
type input "S"
paste input "T"
type input "EMS - [PERSON_NAME] C"
click at [985, 548] on input "Upload Later" at bounding box center [968, 553] width 98 height 27
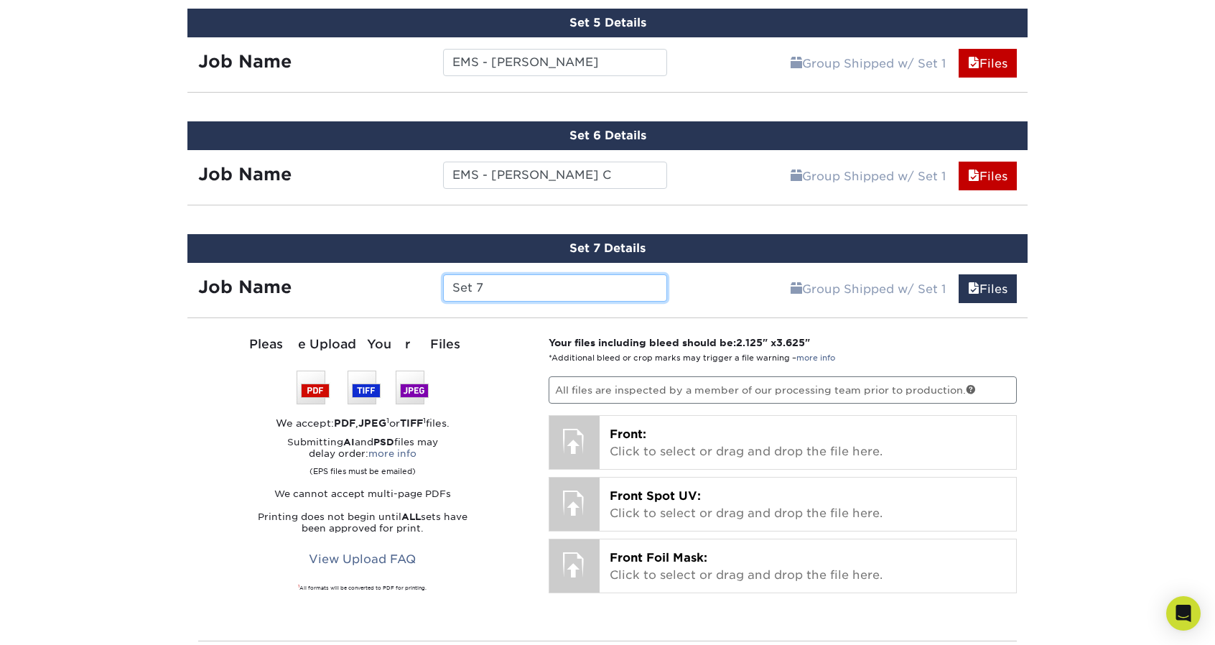
drag, startPoint x: 516, startPoint y: 285, endPoint x: 362, endPoint y: 277, distance: 153.9
click at [362, 277] on div "Job Name Set 7" at bounding box center [432, 287] width 491 height 27
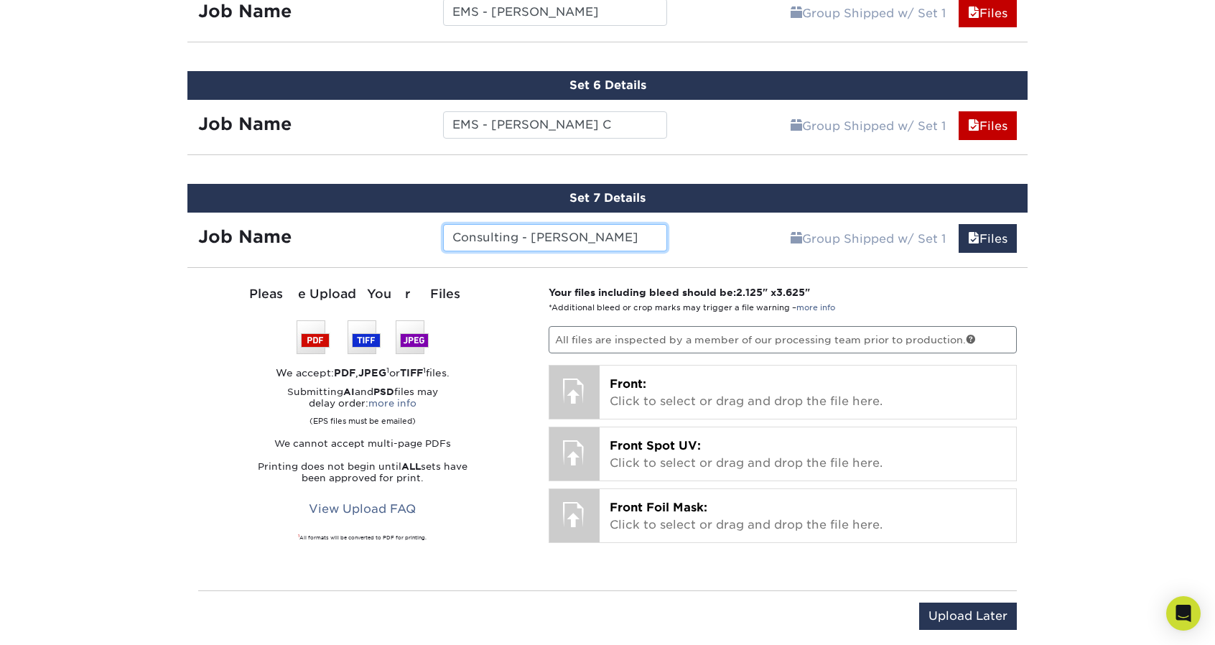
scroll to position [1436, 0]
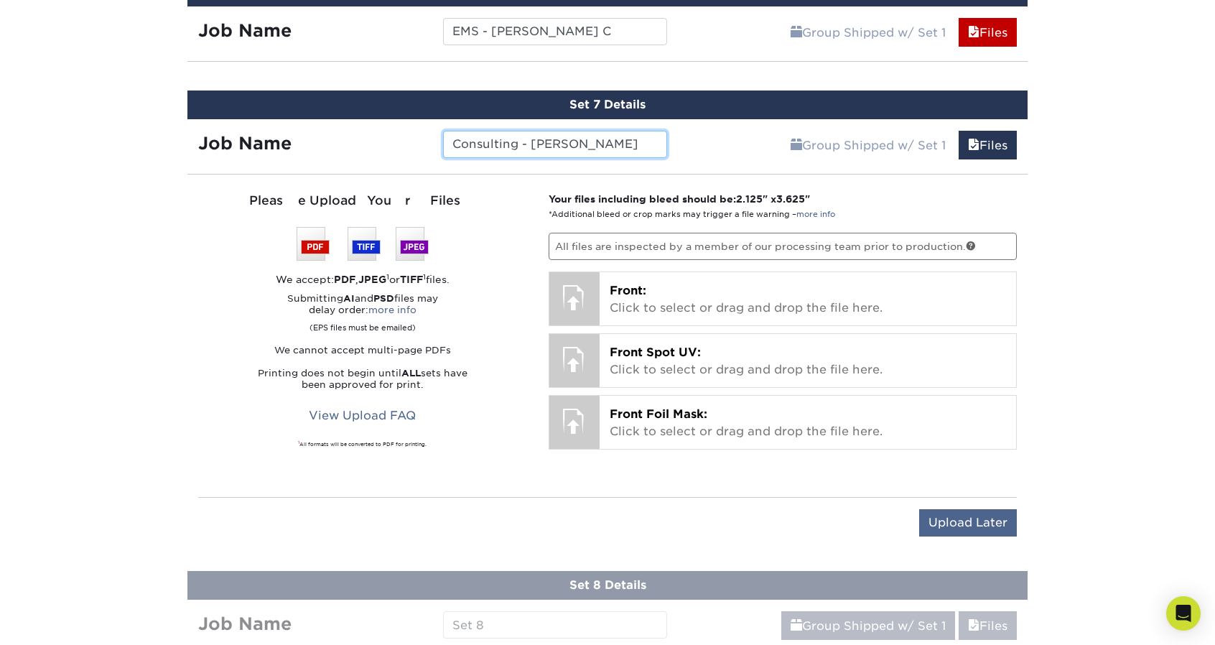
type input "Consulting - [PERSON_NAME]"
click at [939, 509] on input "Upload Later" at bounding box center [968, 522] width 98 height 27
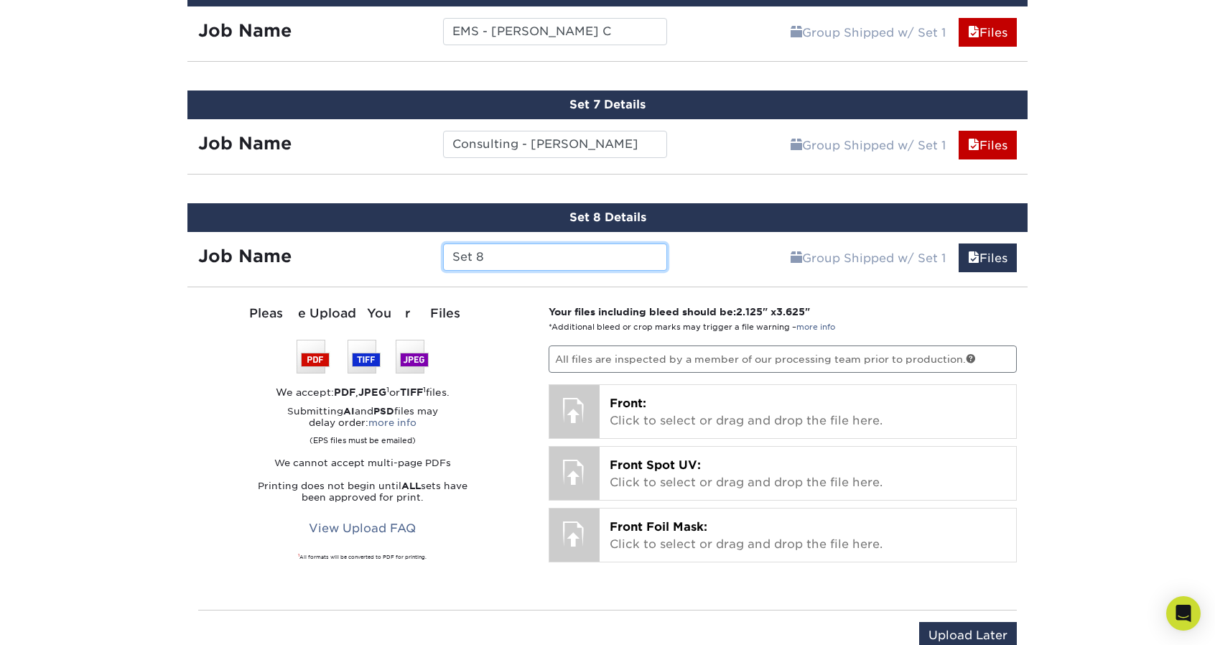
drag, startPoint x: 509, startPoint y: 252, endPoint x: 406, endPoint y: 246, distance: 103.6
click at [407, 247] on div "Job Name Set 8" at bounding box center [432, 256] width 491 height 27
type input "Consulting - [PERSON_NAME]"
click at [944, 622] on input "Upload Later" at bounding box center [968, 635] width 98 height 27
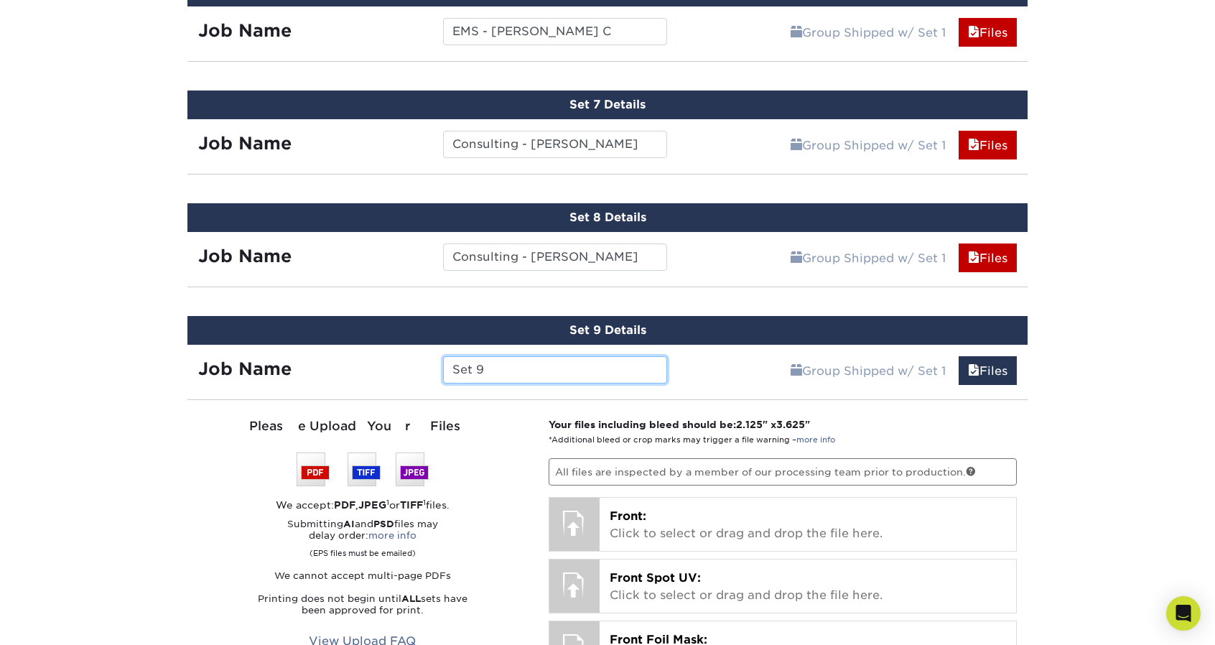
drag, startPoint x: 504, startPoint y: 358, endPoint x: 378, endPoint y: 353, distance: 126.5
click at [381, 356] on div "Job Name Set 9" at bounding box center [432, 369] width 491 height 27
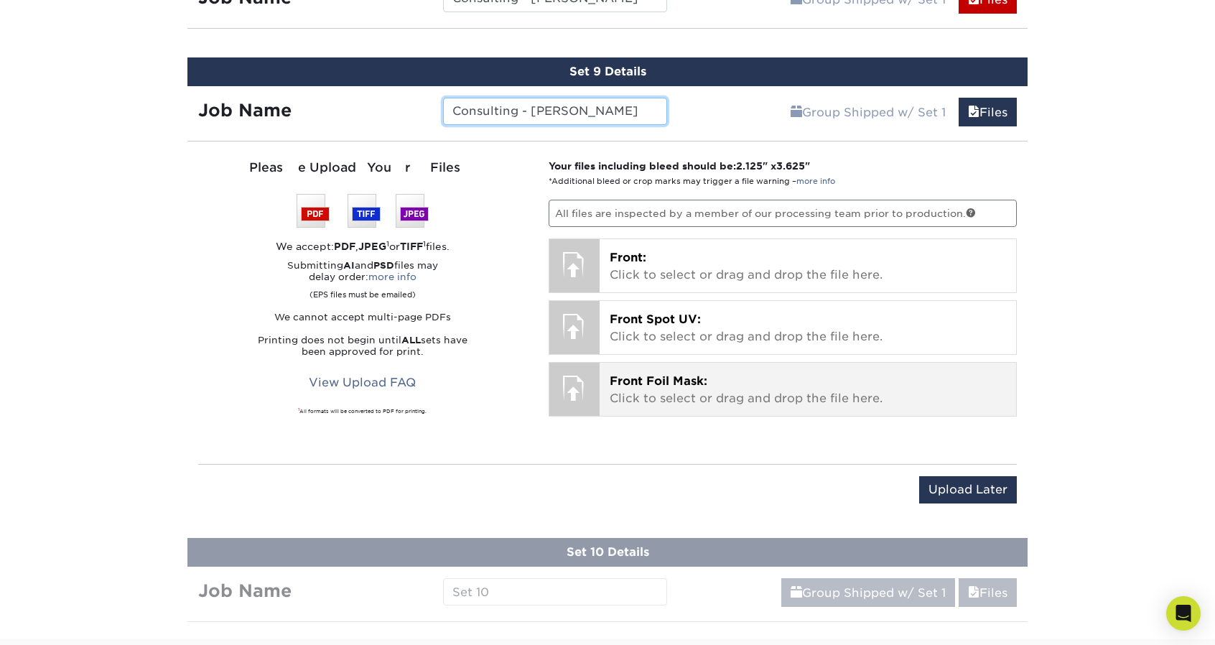
scroll to position [1724, 0]
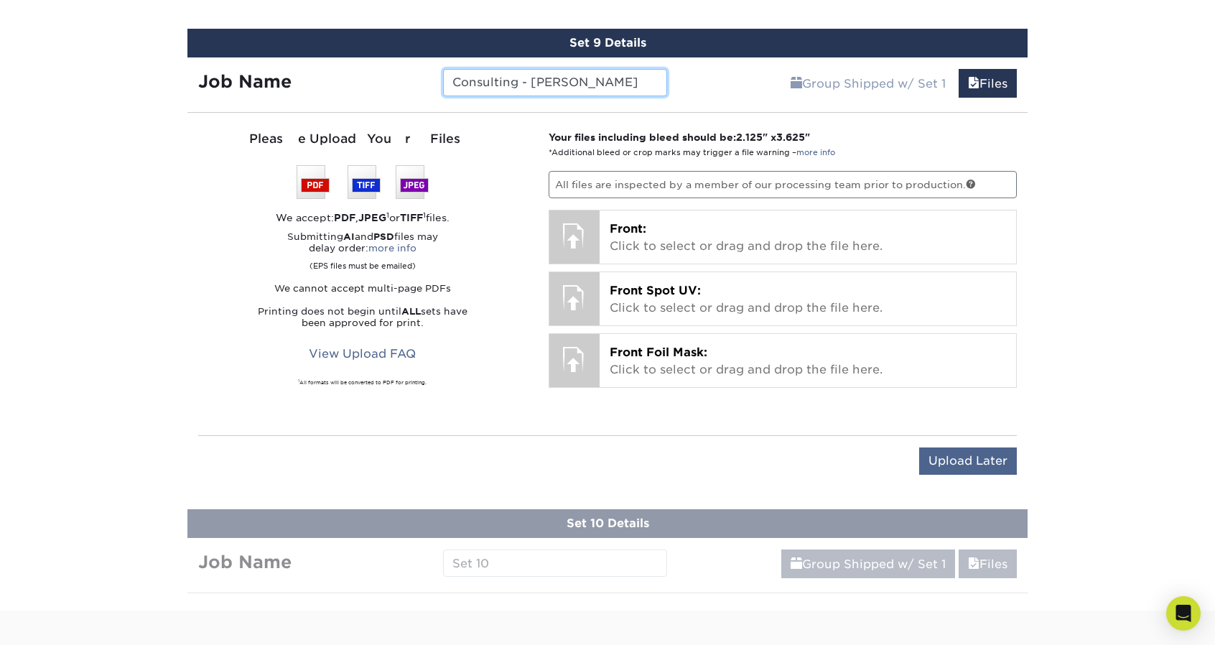
type input "Consulting - [PERSON_NAME]"
click at [980, 447] on input "Upload Later" at bounding box center [968, 460] width 98 height 27
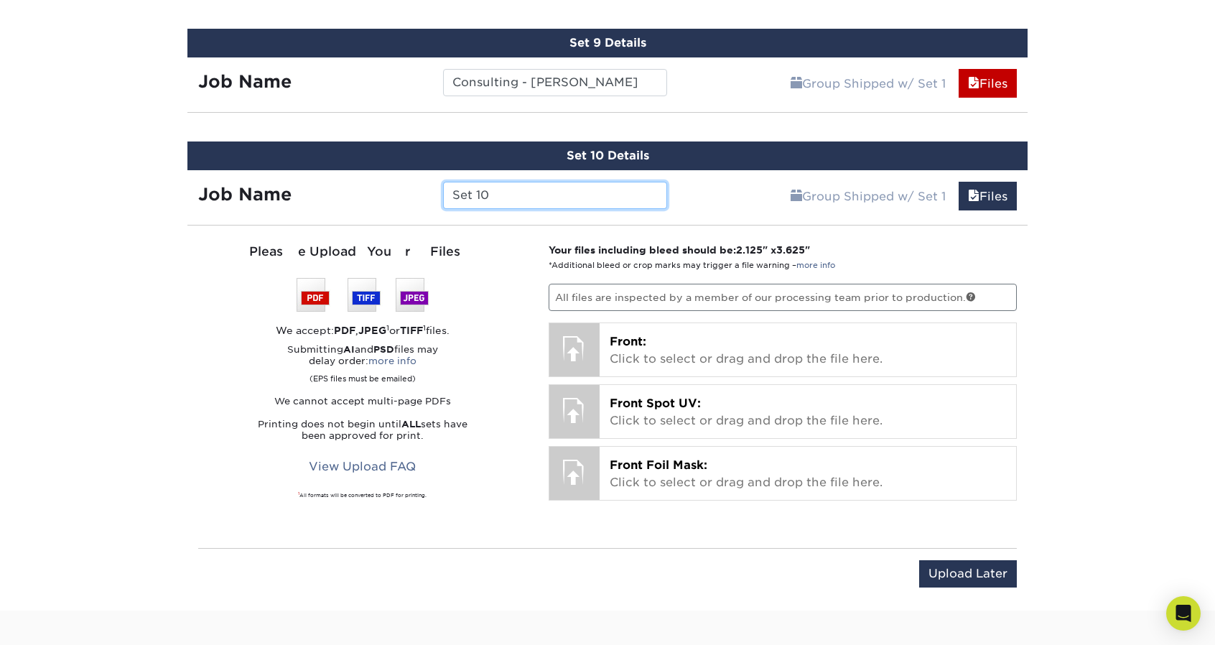
drag, startPoint x: 501, startPoint y: 183, endPoint x: 426, endPoint y: 182, distance: 75.4
click at [426, 182] on div "Job Name Set 10" at bounding box center [432, 195] width 491 height 27
type input "Consulting - [PERSON_NAME]"
click at [980, 561] on input "Upload Later" at bounding box center [968, 573] width 98 height 27
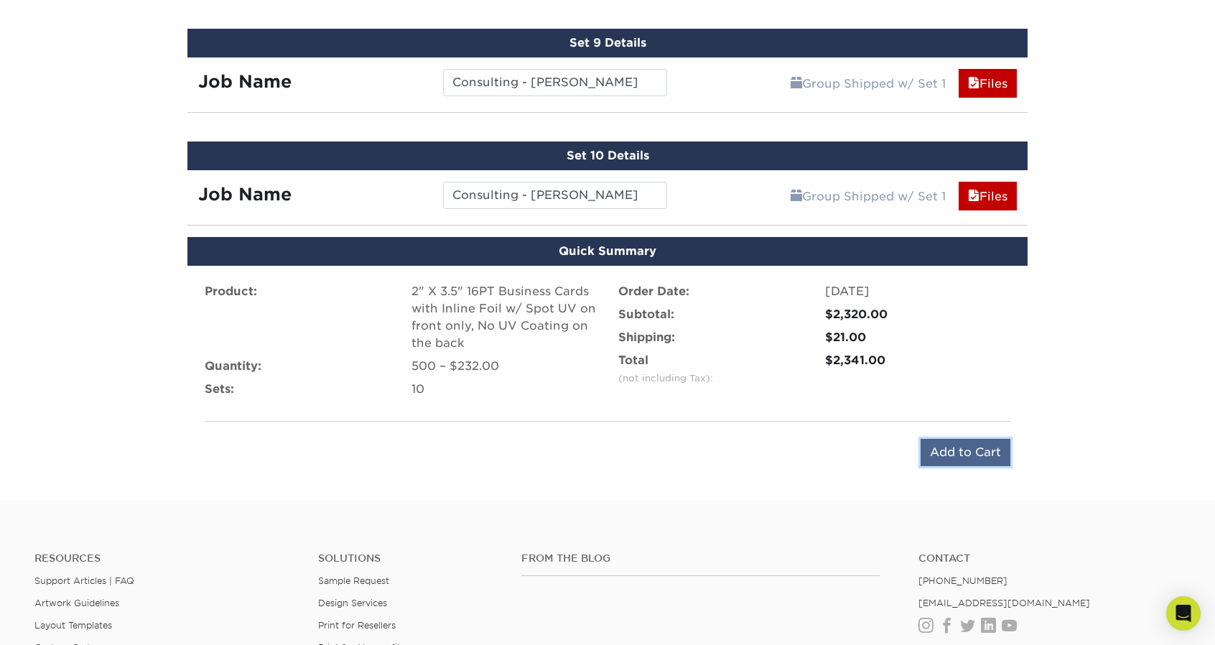
click at [948, 439] on input "Add to Cart" at bounding box center [966, 452] width 90 height 27
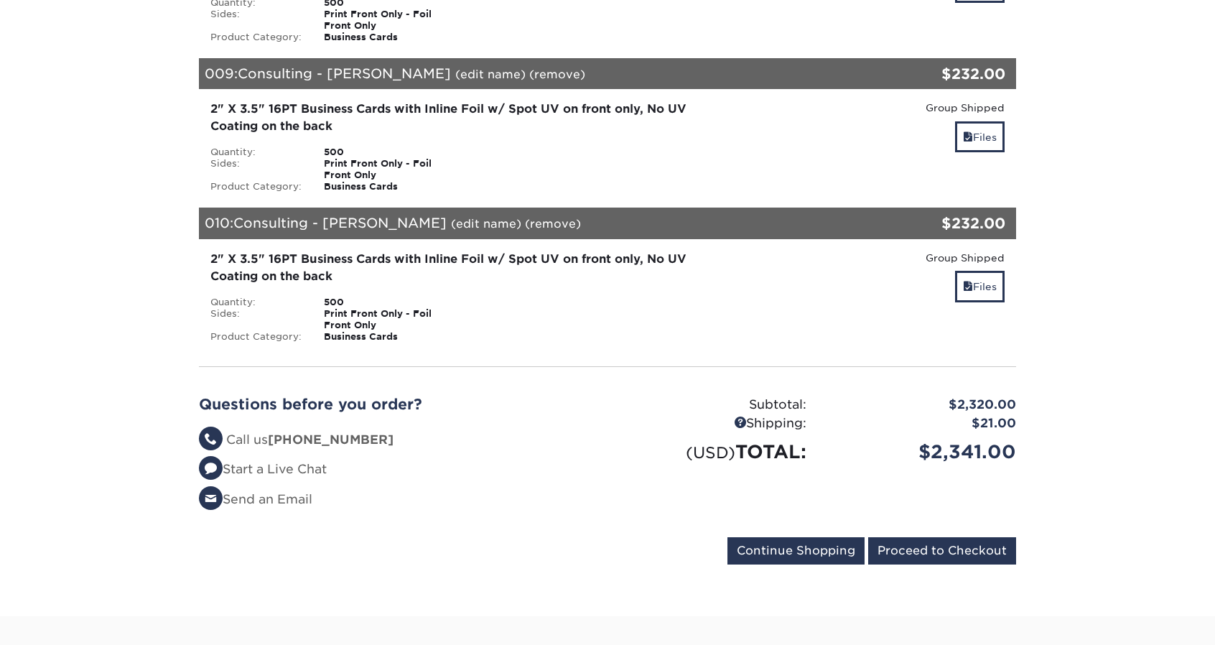
scroll to position [1652, 0]
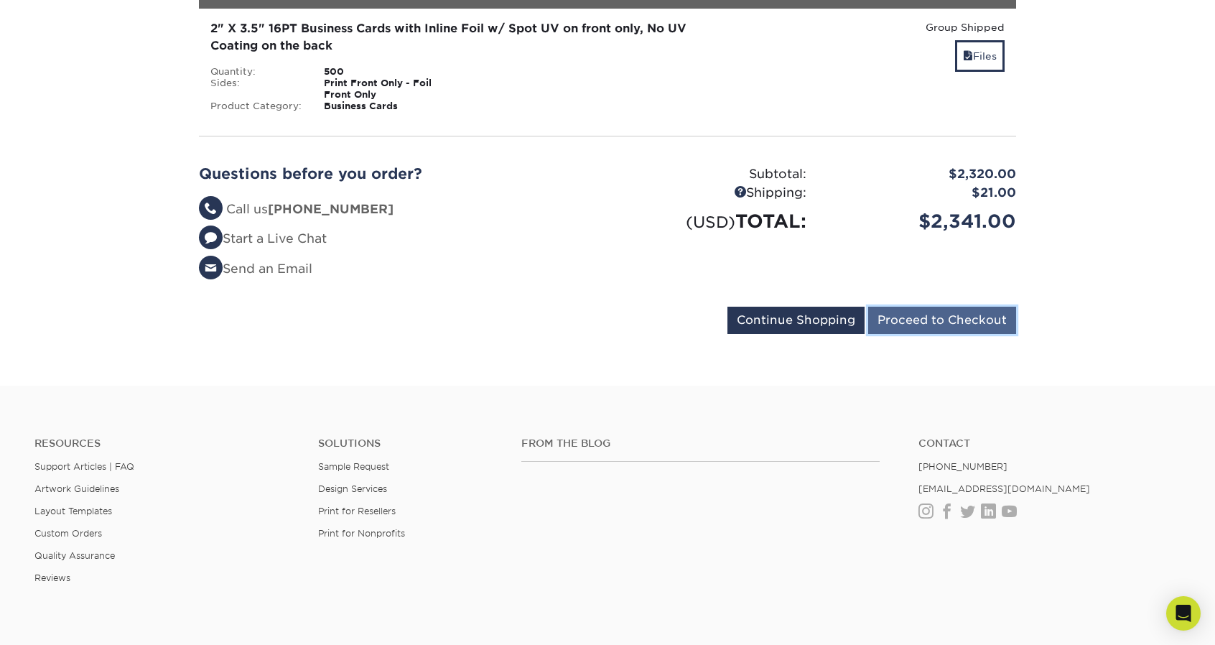
click at [929, 325] on input "Proceed to Checkout" at bounding box center [942, 320] width 148 height 27
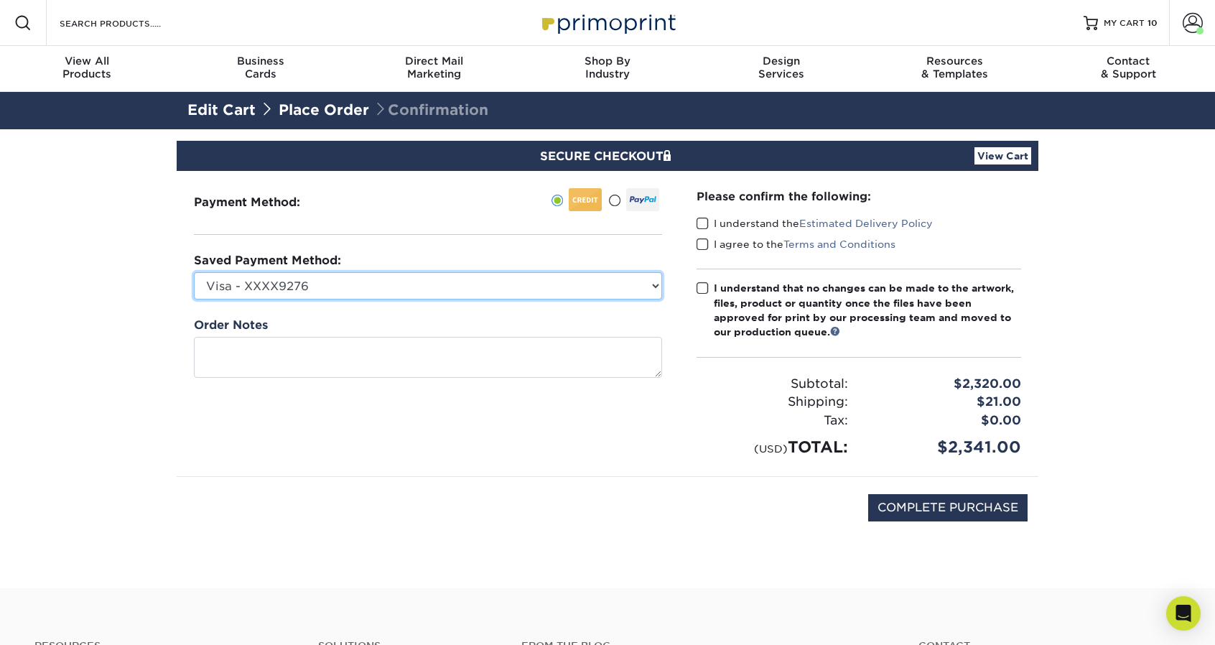
click at [310, 274] on select "Visa - XXXX9276 Visa - XXXX3110 Visa - XXXX0315 New Credit Card" at bounding box center [428, 285] width 468 height 27
select select "64895"
click at [194, 272] on select "Visa - XXXX9276 Visa - XXXX3110 Visa - XXXX0315 New Credit Card" at bounding box center [428, 285] width 468 height 27
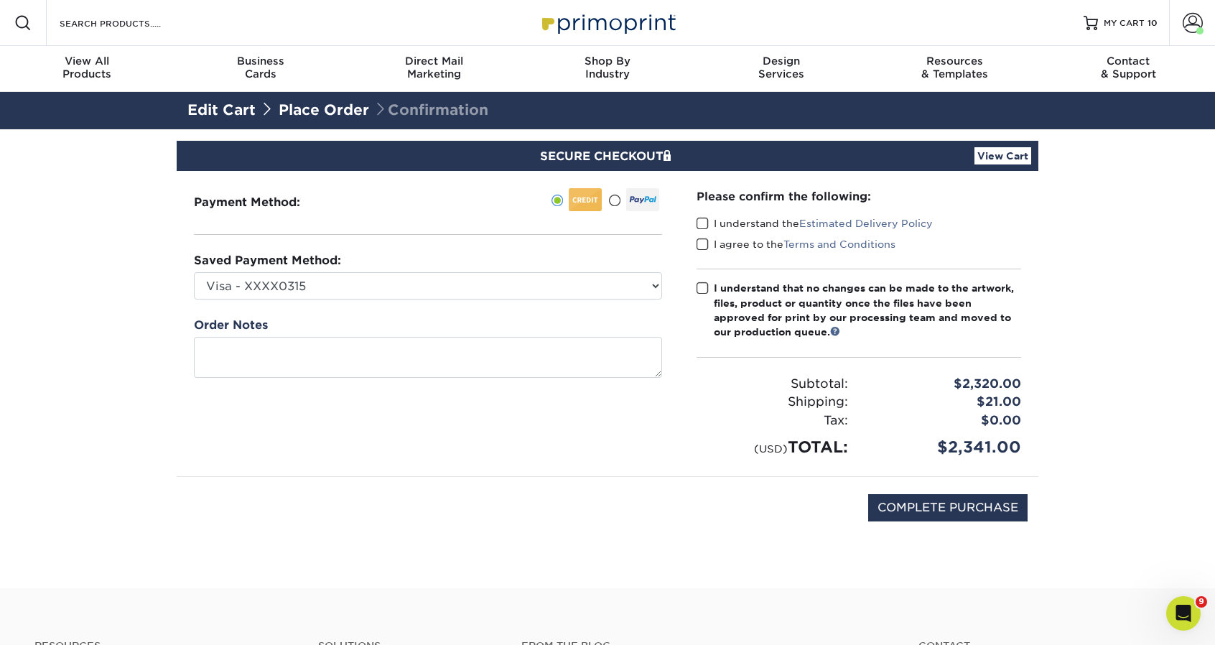
click at [700, 223] on span at bounding box center [703, 224] width 12 height 14
click at [0, 0] on input "I understand the Estimated Delivery Policy" at bounding box center [0, 0] width 0 height 0
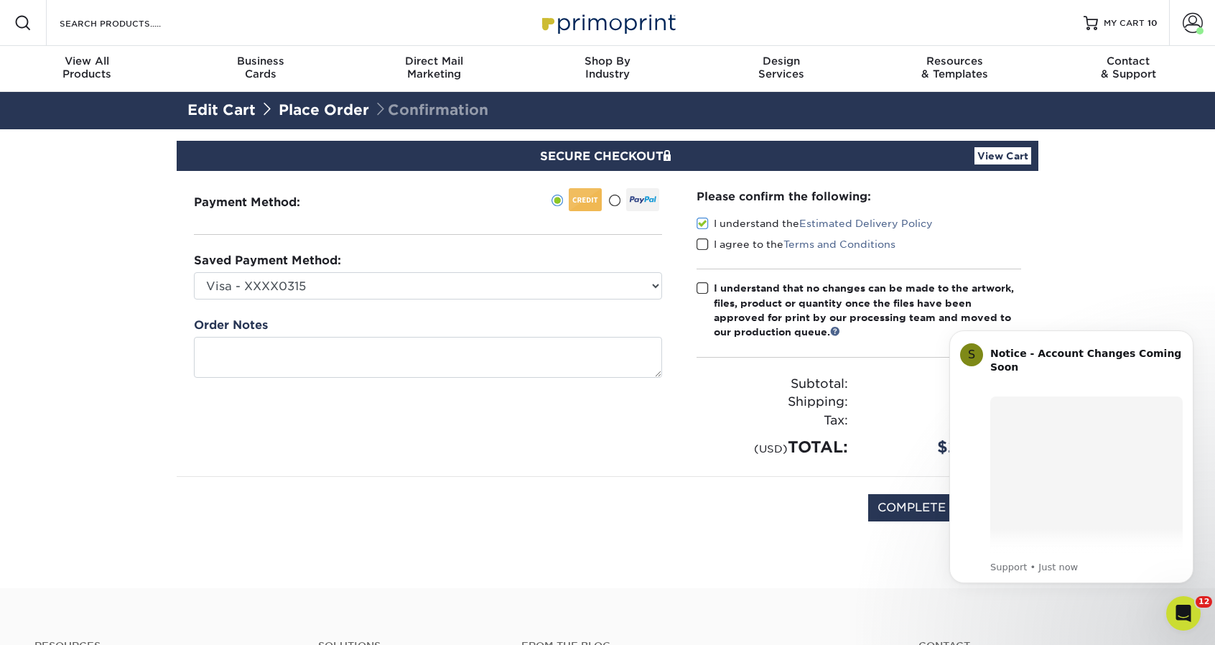
click at [702, 240] on span at bounding box center [703, 245] width 12 height 14
click at [0, 0] on input "I agree to the Terms and Conditions" at bounding box center [0, 0] width 0 height 0
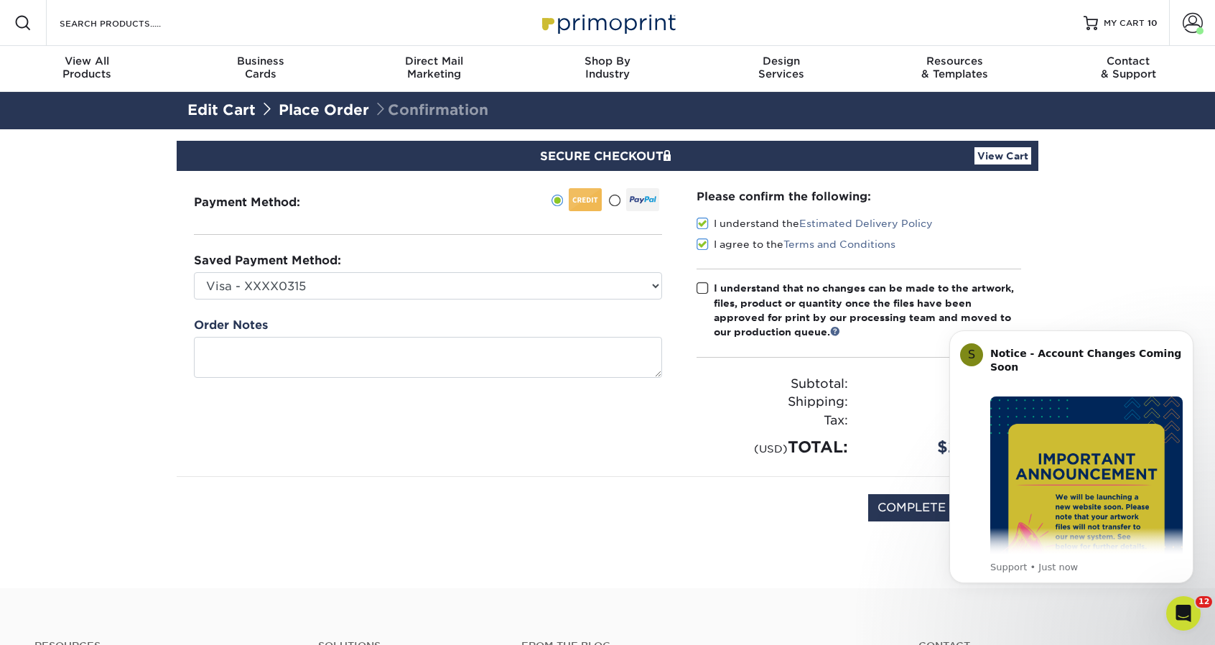
click at [705, 285] on span at bounding box center [703, 289] width 12 height 14
click at [0, 0] on input "I understand that no changes can be made to the artwork, files, product or quan…" at bounding box center [0, 0] width 0 height 0
click at [1191, 338] on icon "Dismiss notification" at bounding box center [1190, 334] width 8 height 8
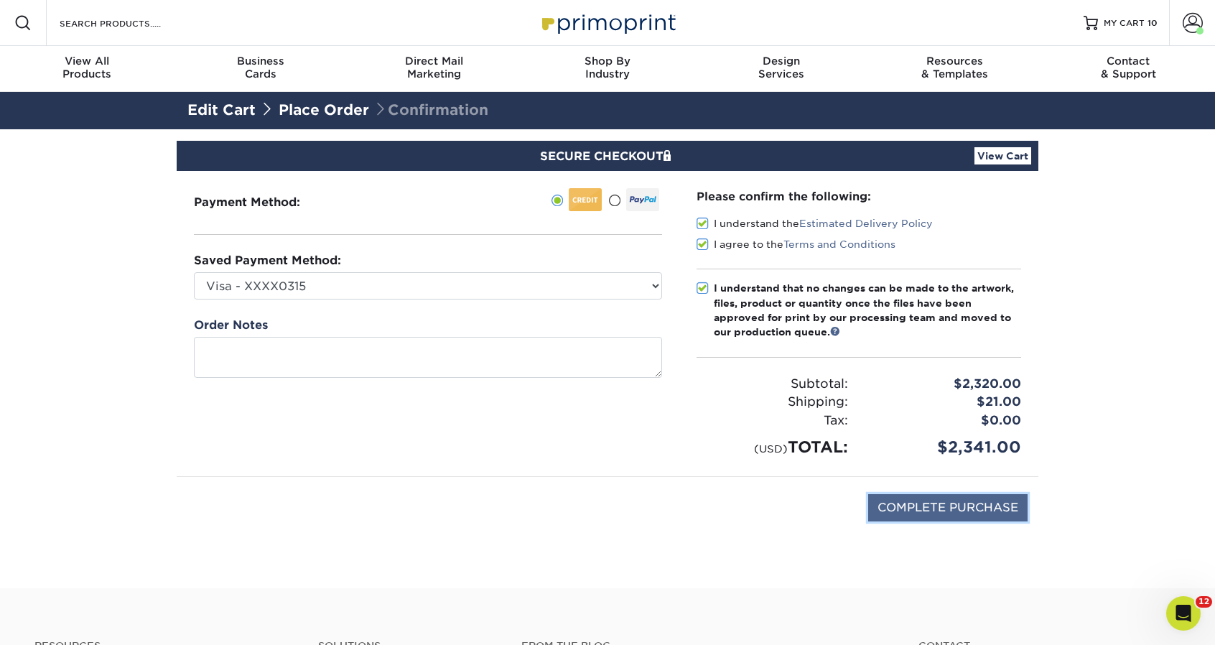
click at [945, 498] on input "COMPLETE PURCHASE" at bounding box center [947, 507] width 159 height 27
type input "PROCESSING, PLEASE WAIT..."
